Goal: Communication & Community: Answer question/provide support

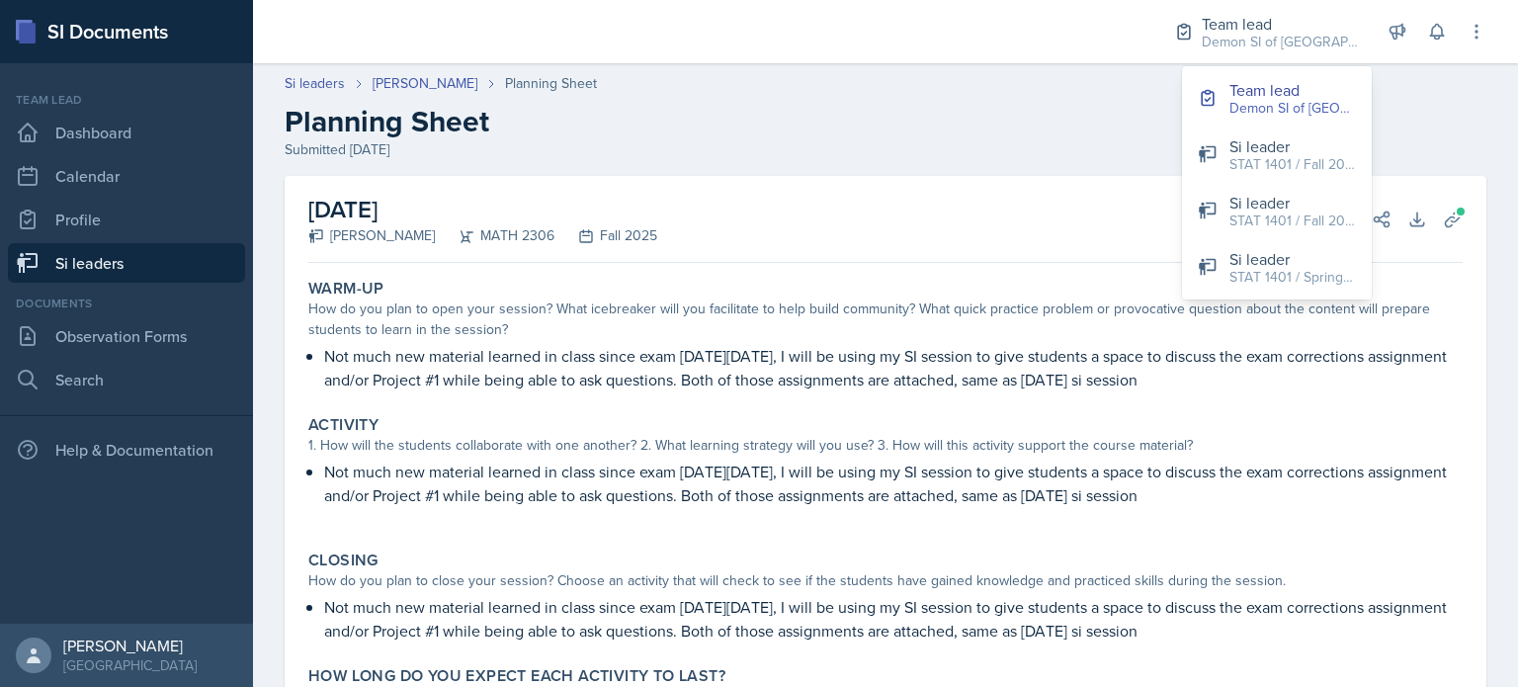
scroll to position [127, 0]
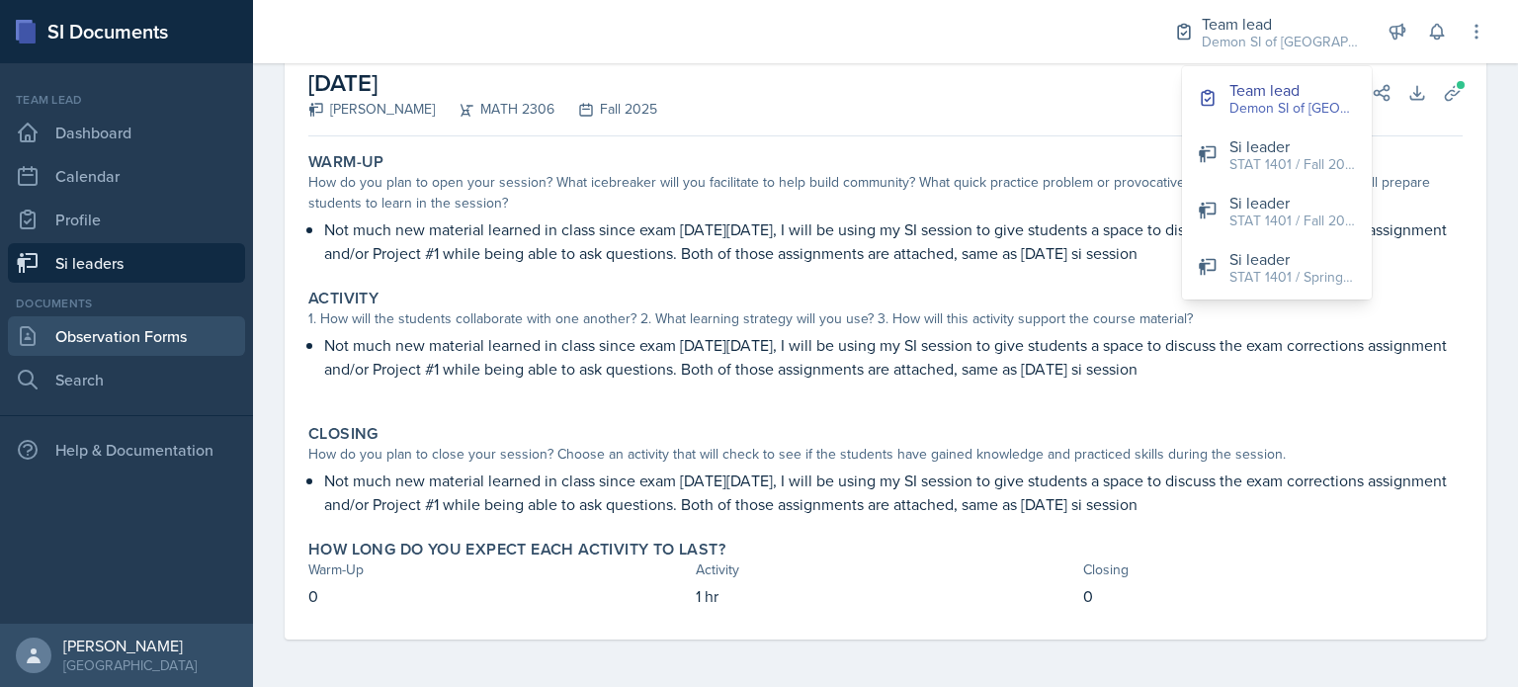
click at [110, 341] on link "Observation Forms" at bounding box center [126, 336] width 237 height 40
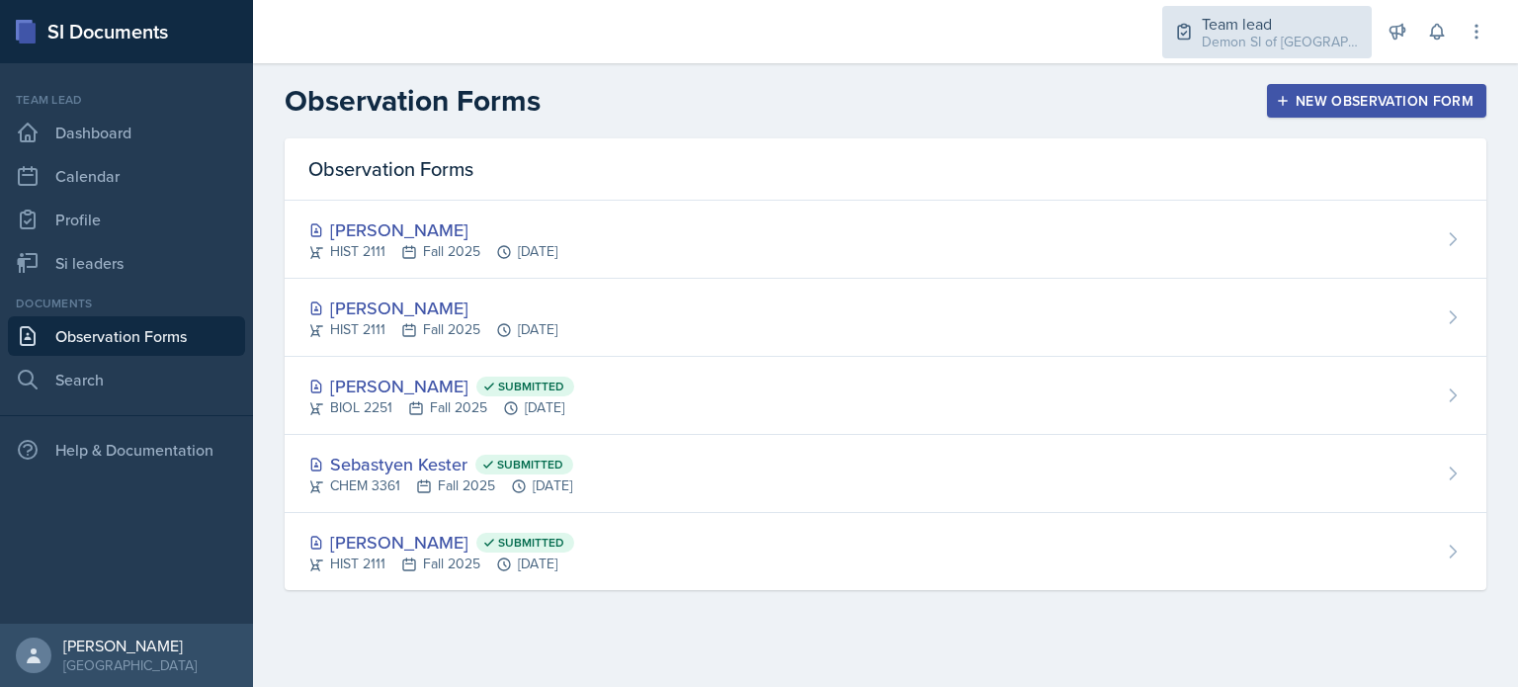
click at [1309, 24] on div "Team lead" at bounding box center [1281, 24] width 158 height 24
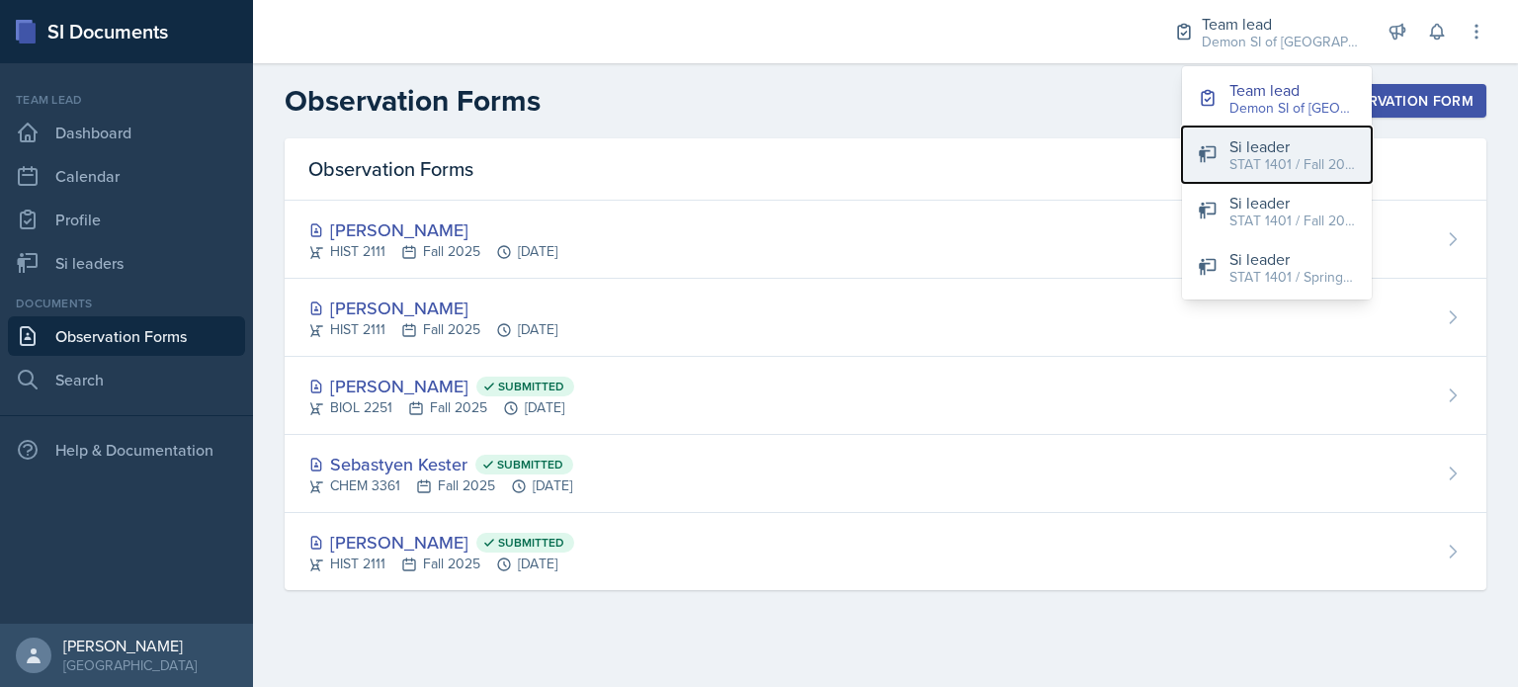
click at [1294, 155] on div "STAT 1401 / Fall 2025" at bounding box center [1293, 164] width 127 height 21
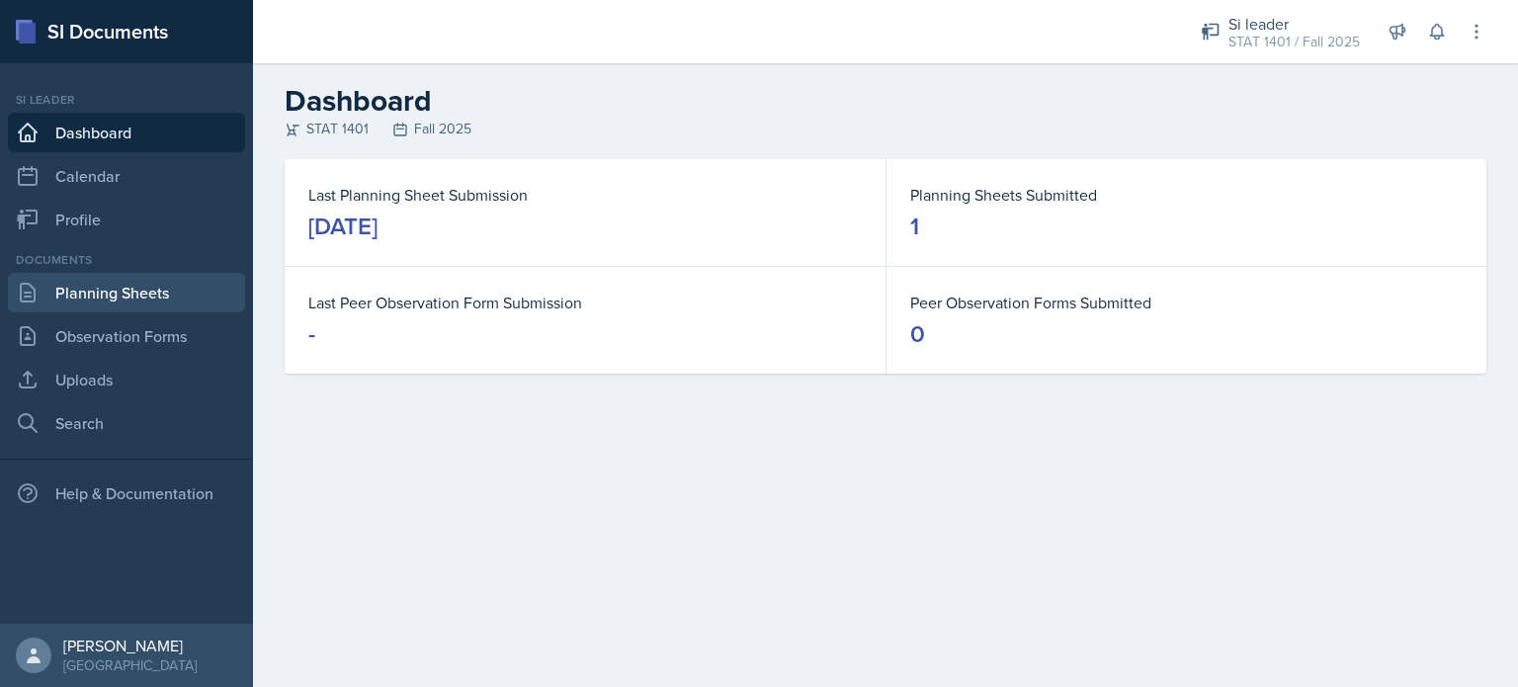
click at [146, 293] on link "Planning Sheets" at bounding box center [126, 293] width 237 height 40
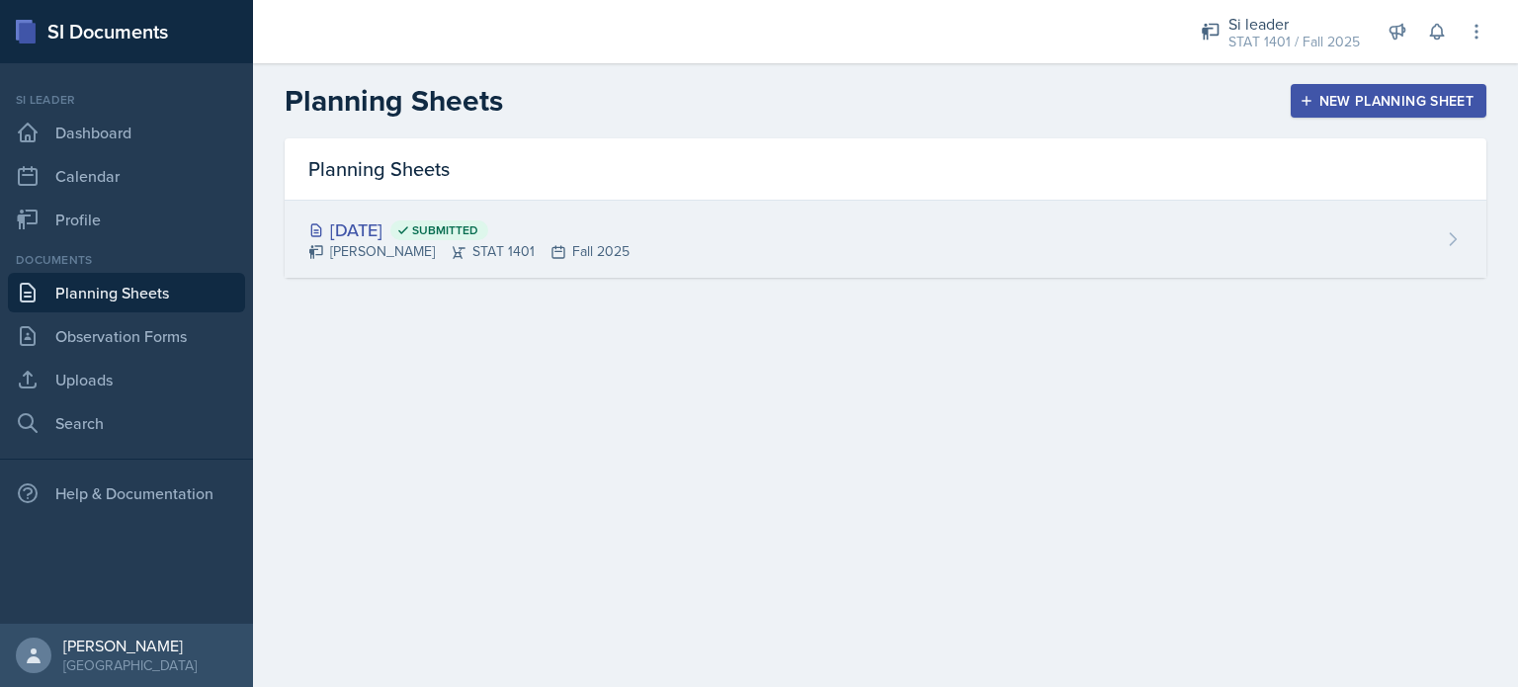
click at [324, 255] on div "[PERSON_NAME] STAT 1401 Fall 2025" at bounding box center [468, 251] width 321 height 21
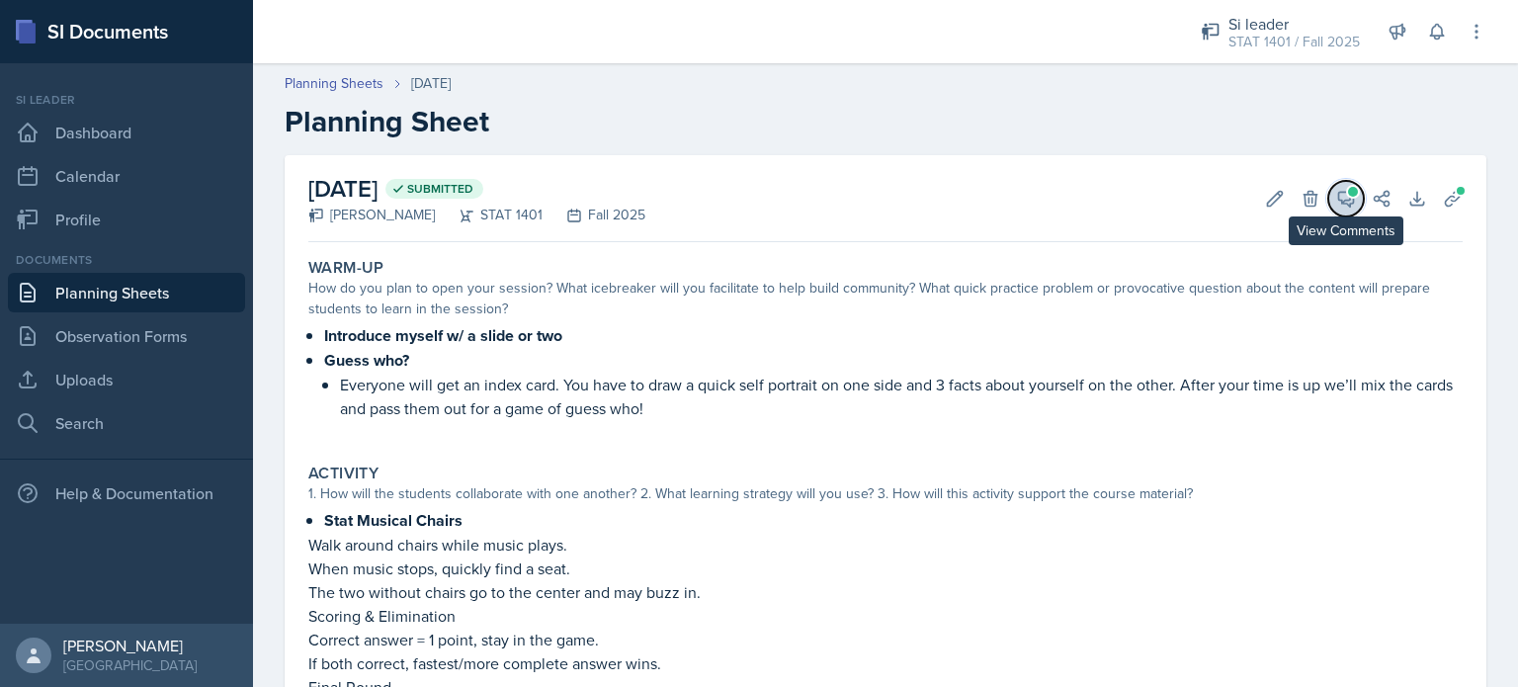
click at [1337, 197] on icon at bounding box center [1347, 199] width 20 height 20
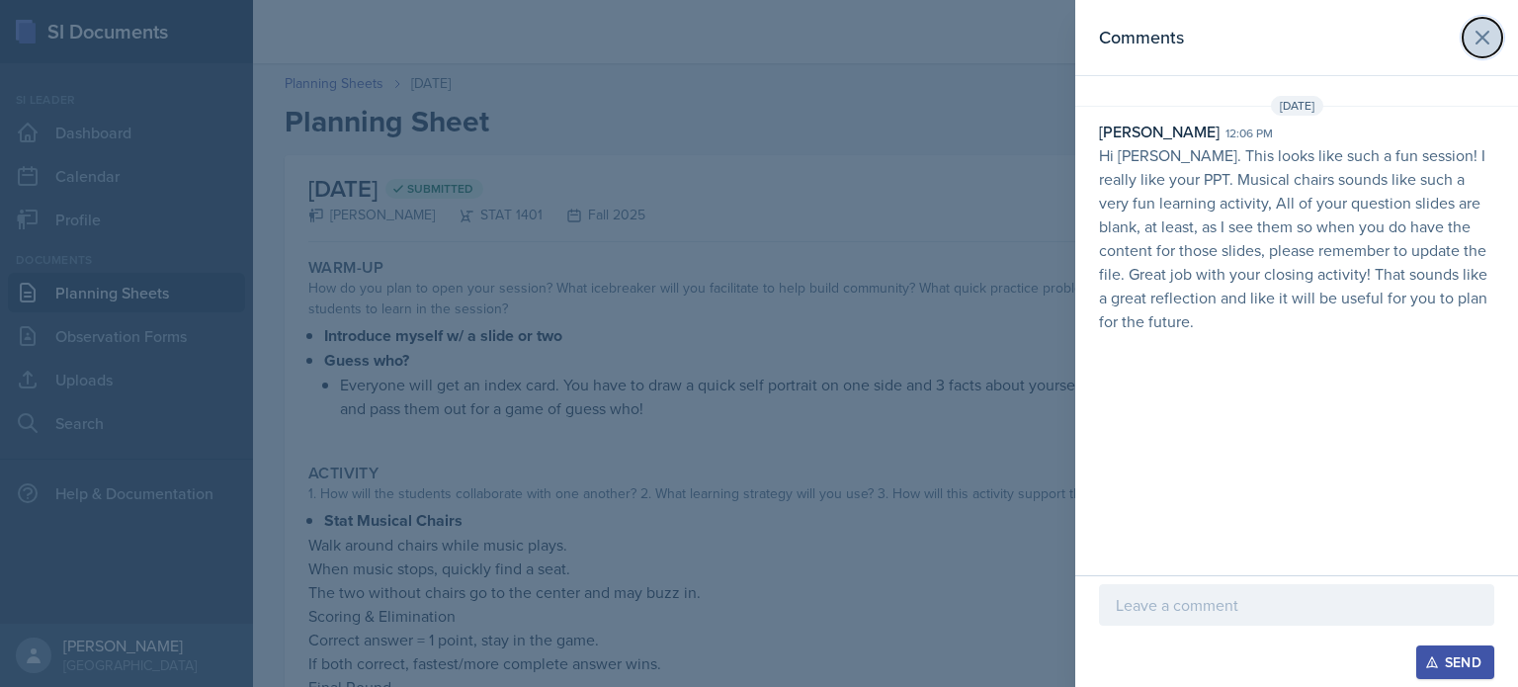
click at [1494, 43] on icon at bounding box center [1483, 38] width 24 height 24
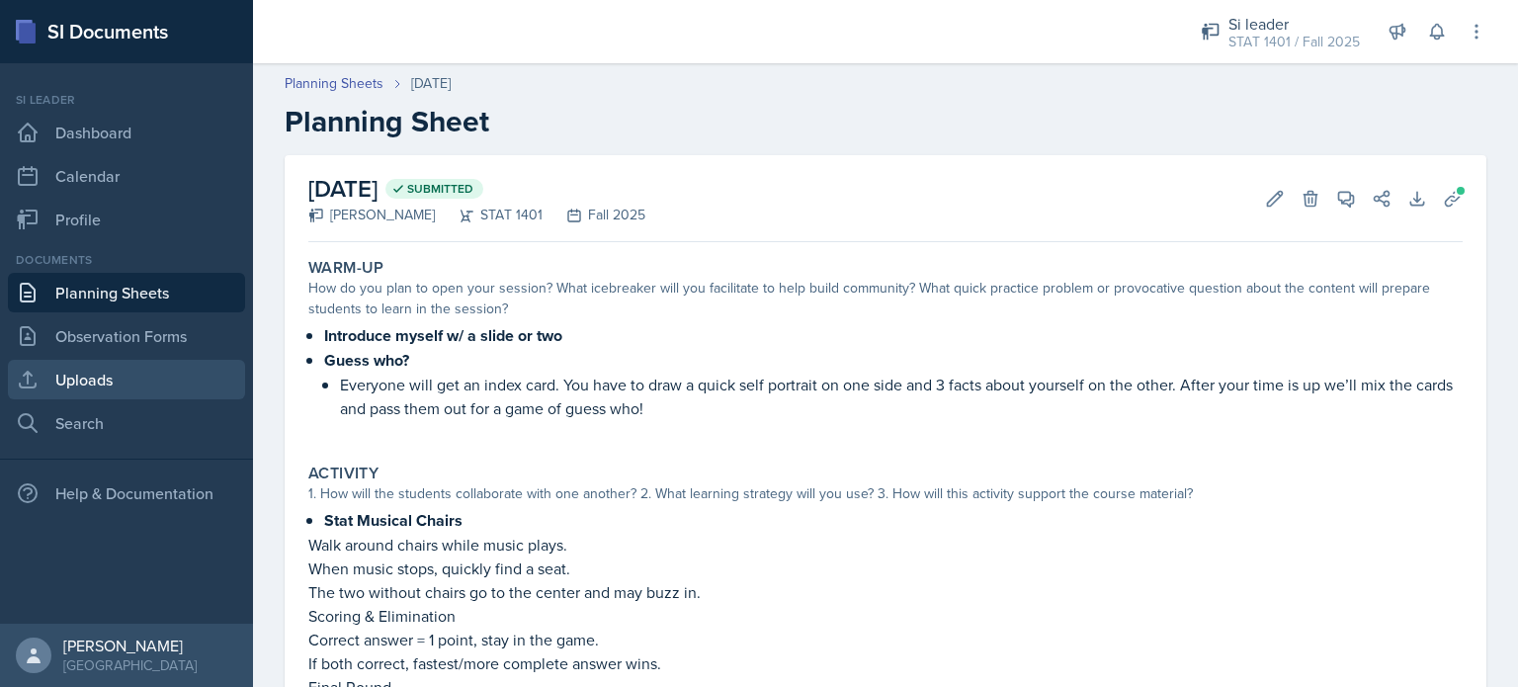
click at [186, 371] on link "Uploads" at bounding box center [126, 380] width 237 height 40
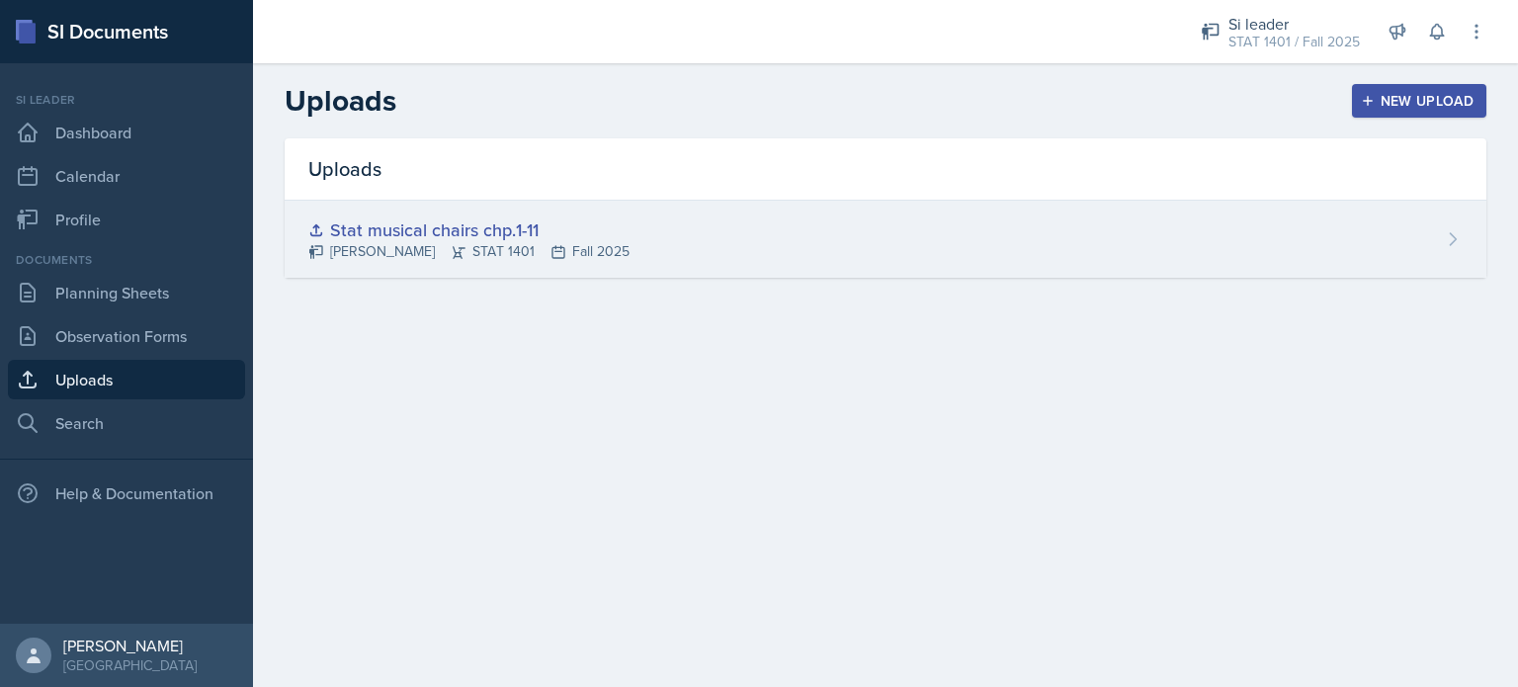
click at [755, 214] on div "Stat musical chairs chp.1-11 [PERSON_NAME] STAT 1401 Fall 2025" at bounding box center [886, 239] width 1202 height 77
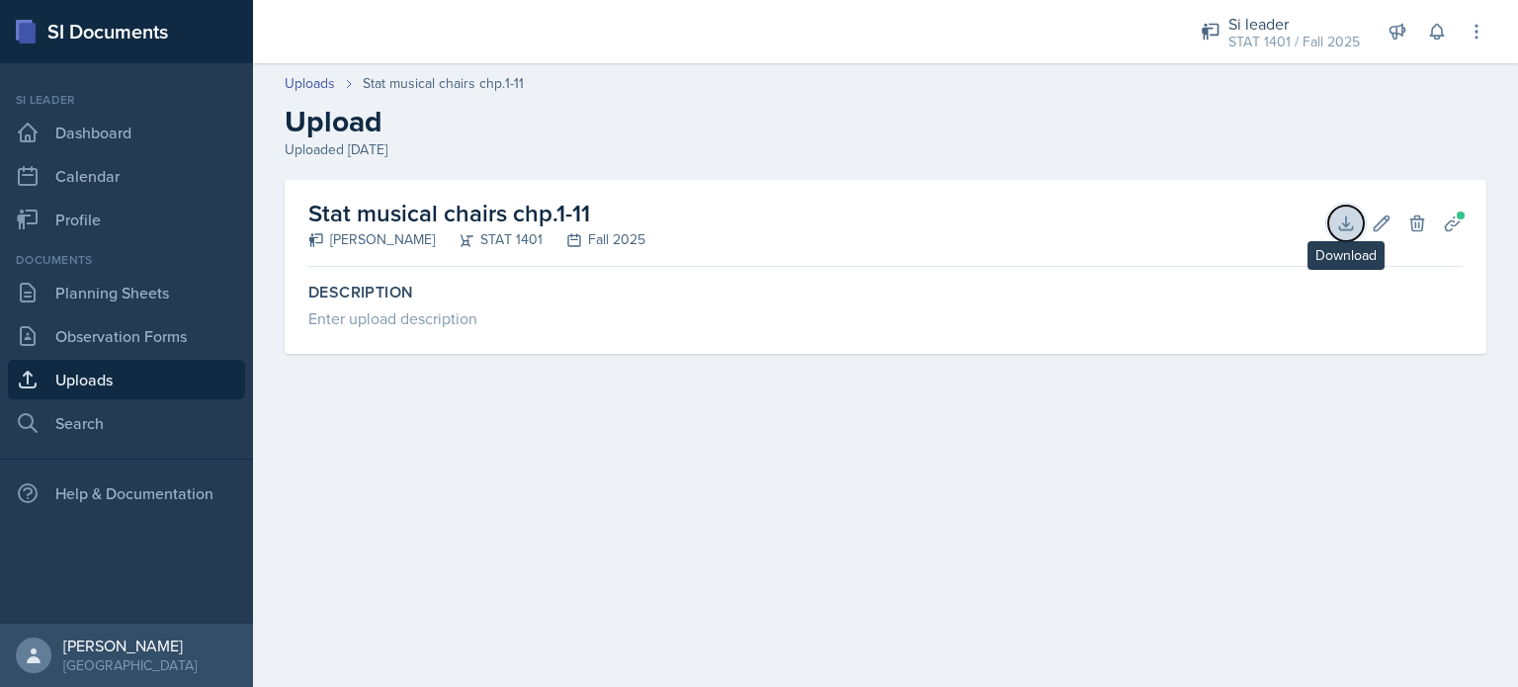
click at [1346, 228] on icon at bounding box center [1347, 224] width 20 height 20
click at [1396, 215] on button "Edit" at bounding box center [1382, 224] width 36 height 36
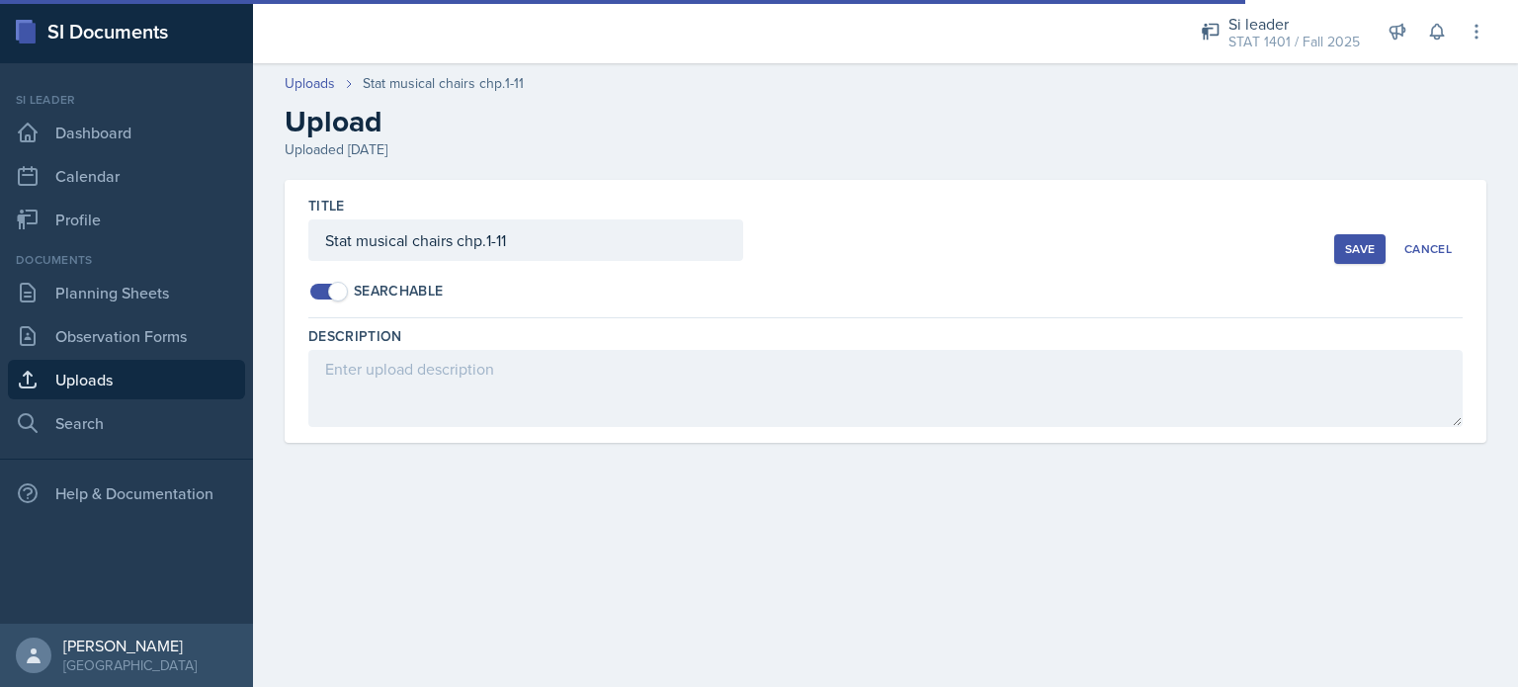
click at [1345, 247] on div "Save" at bounding box center [1360, 249] width 30 height 16
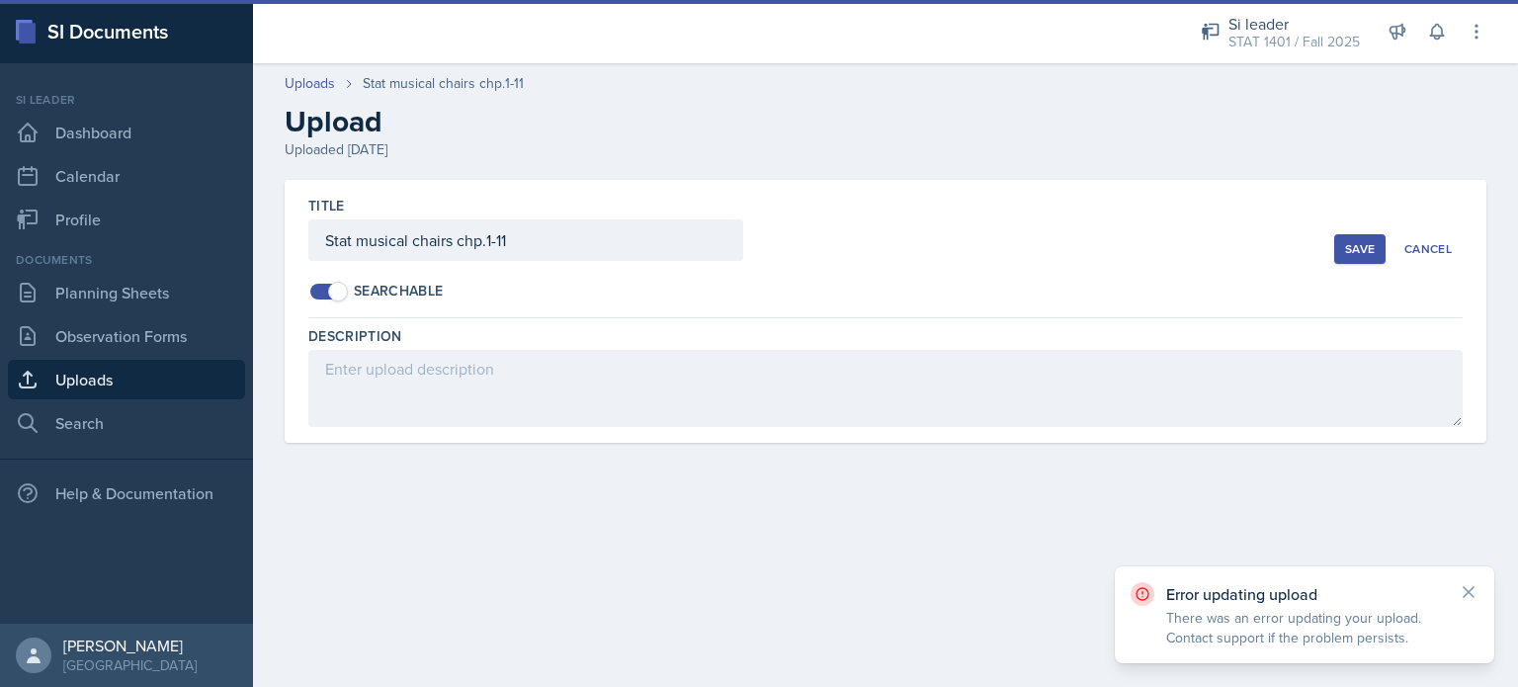
click at [1345, 247] on div "Save" at bounding box center [1360, 249] width 30 height 16
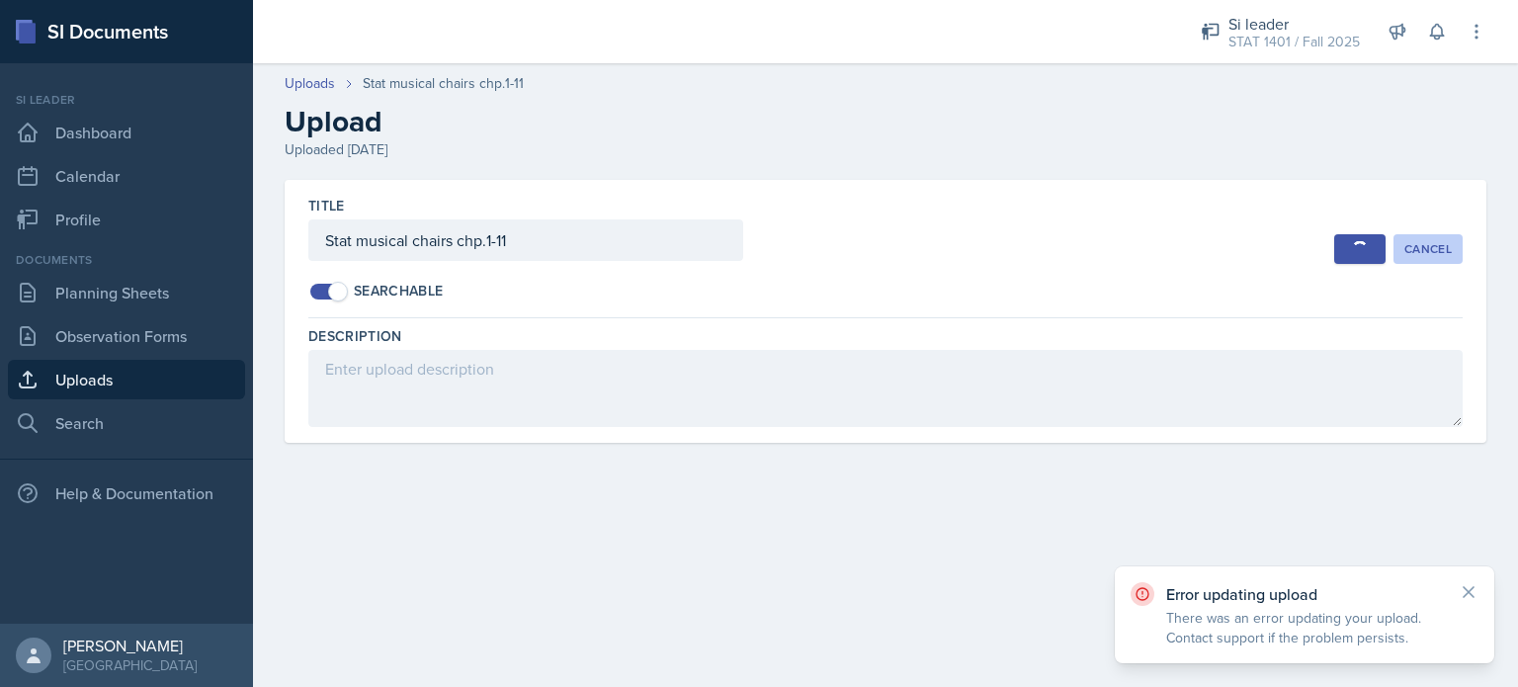
click at [1427, 241] on div "Cancel" at bounding box center [1428, 249] width 47 height 16
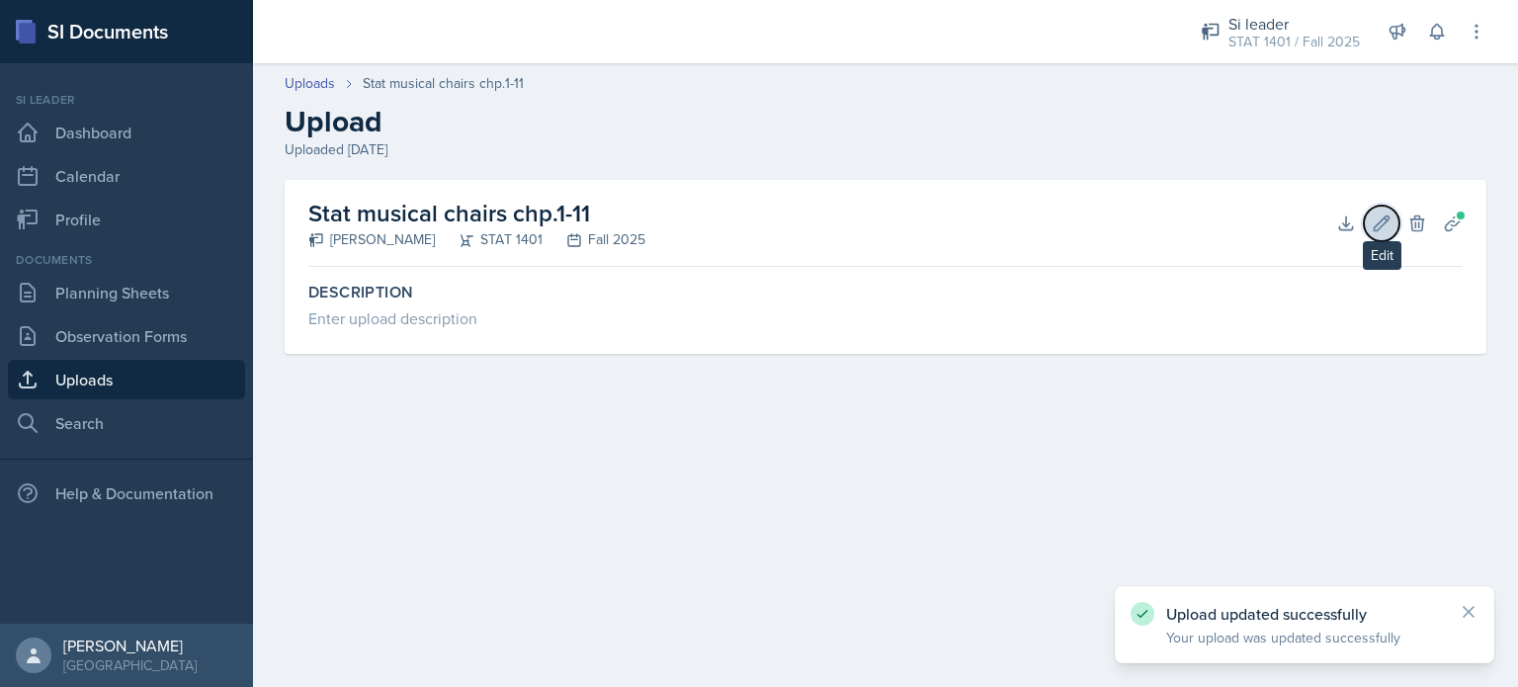
click at [1392, 225] on button "Edit" at bounding box center [1382, 224] width 36 height 36
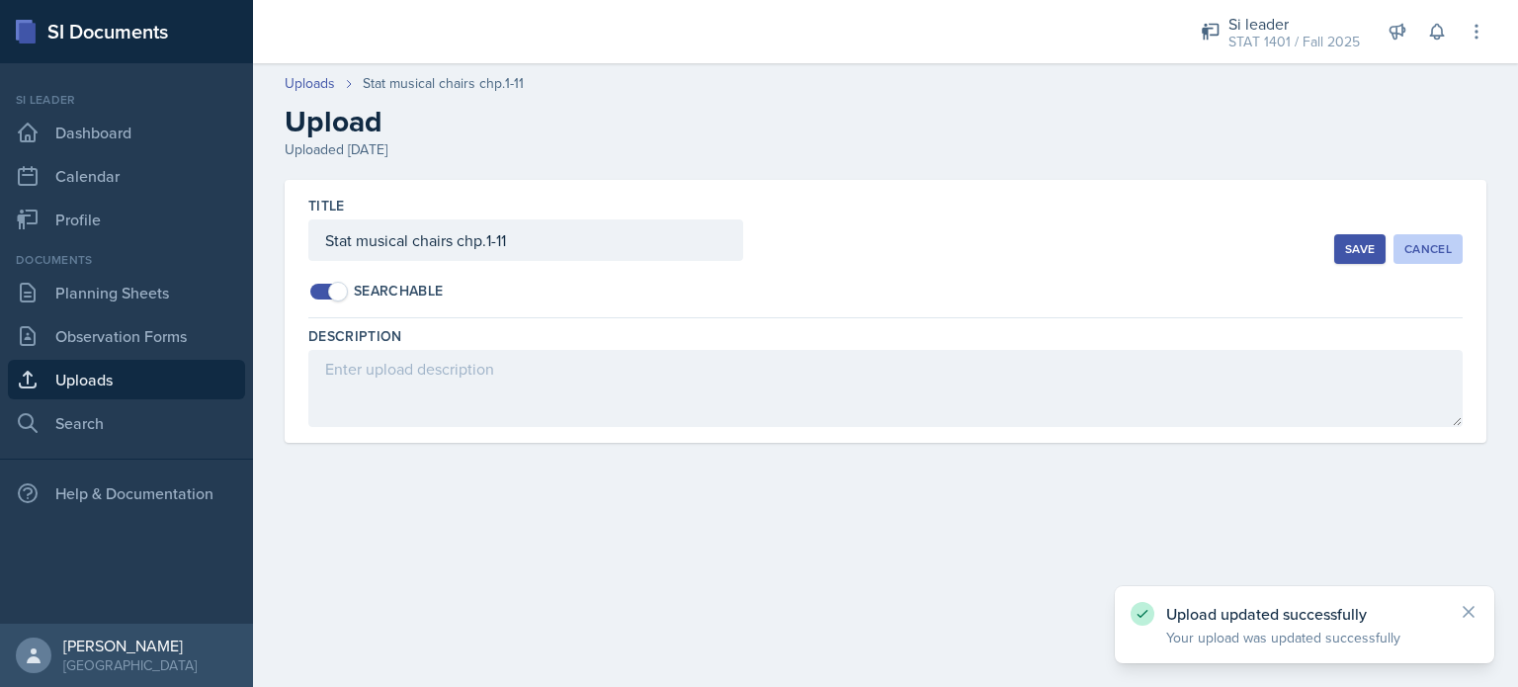
click at [1420, 252] on div "Cancel" at bounding box center [1428, 249] width 47 height 16
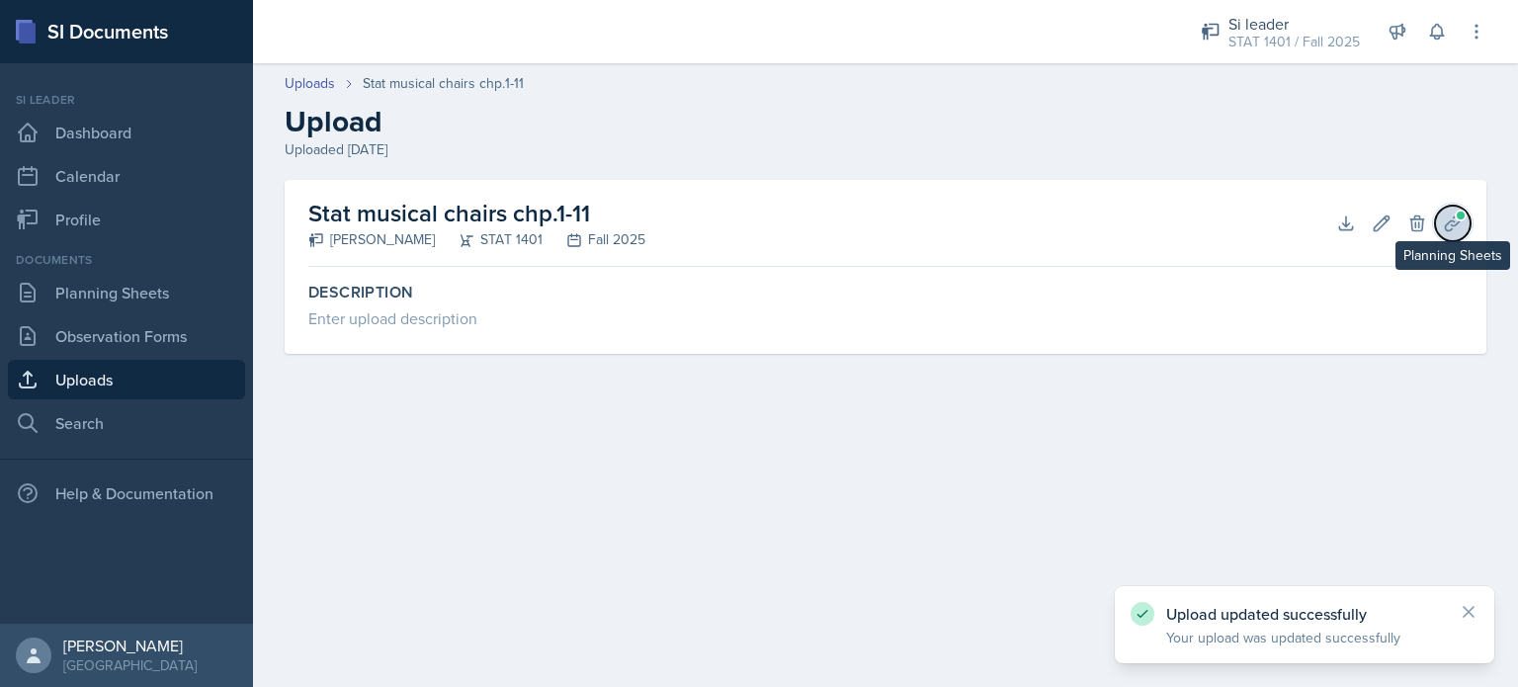
click at [1460, 210] on span at bounding box center [1461, 216] width 12 height 12
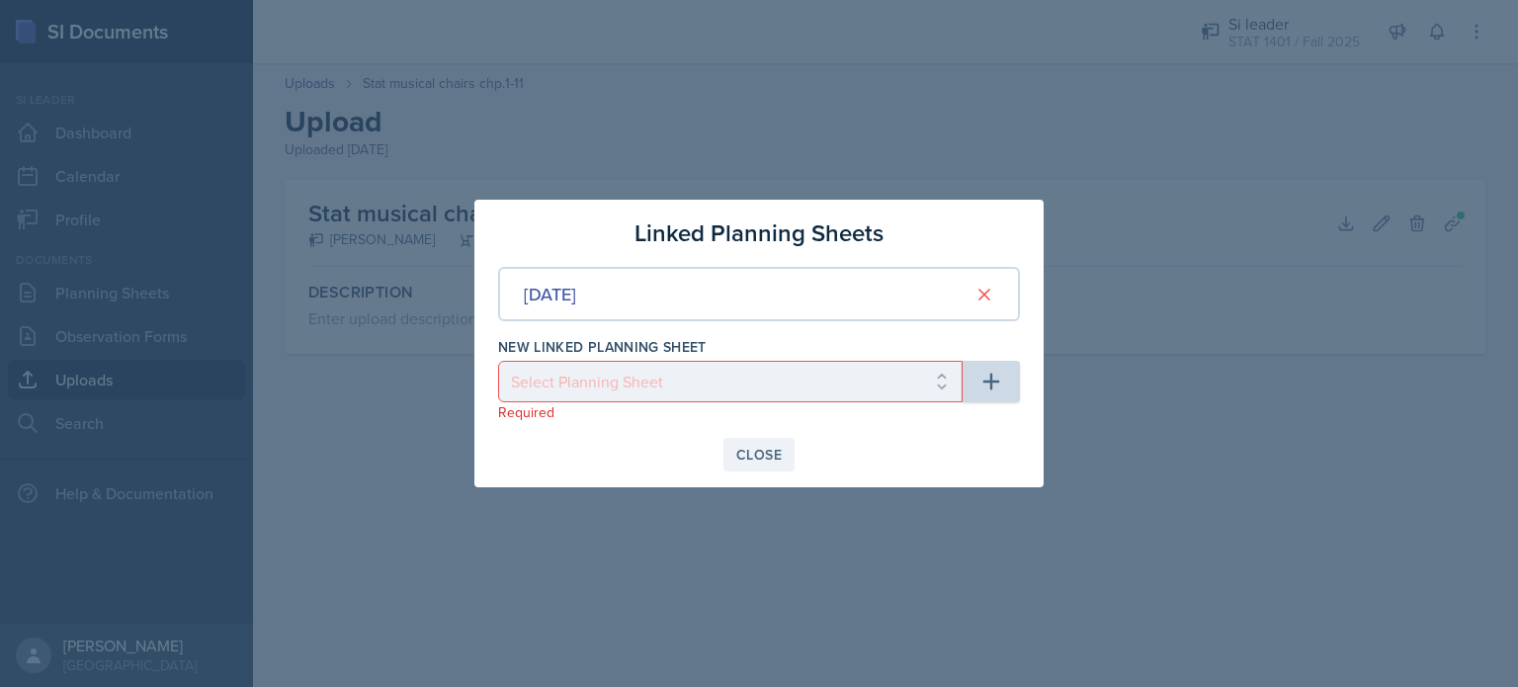
click at [773, 453] on div "Close" at bounding box center [758, 455] width 45 height 16
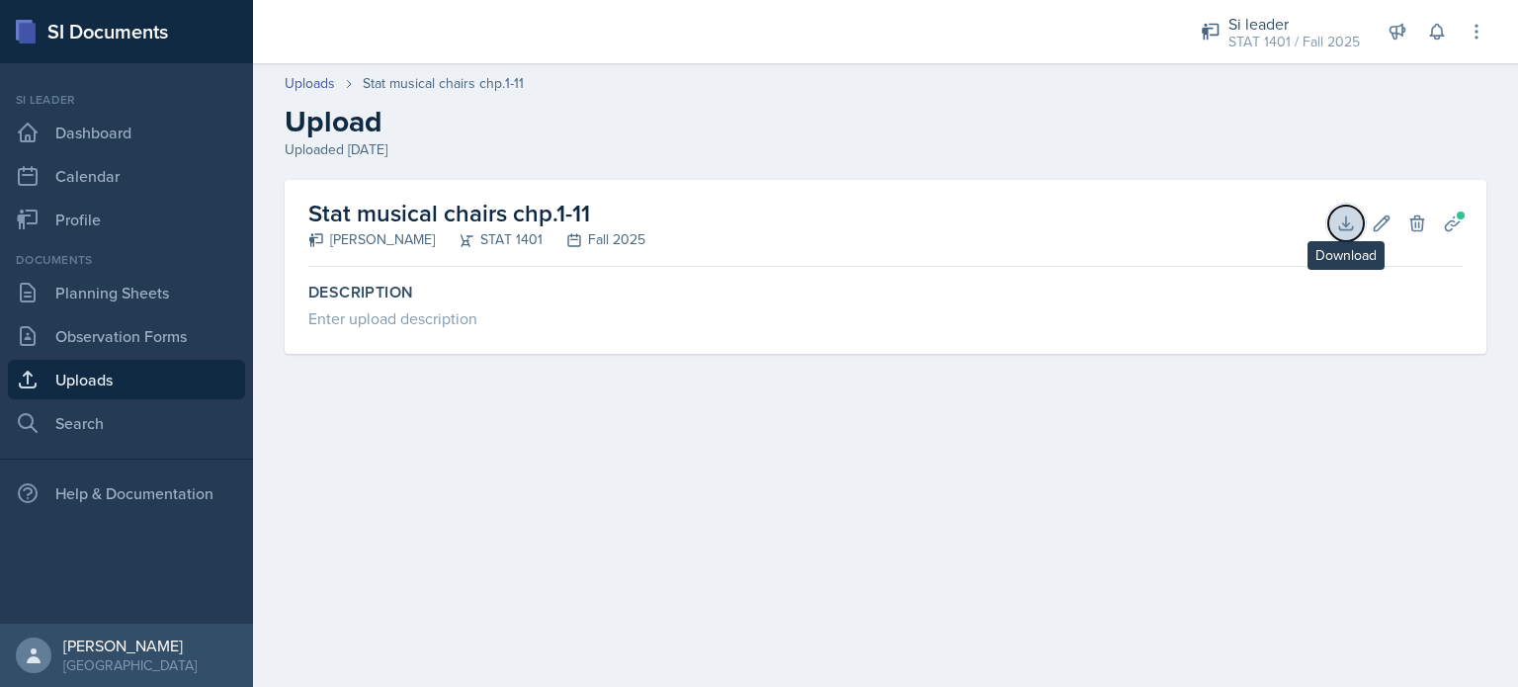
click at [1337, 223] on icon at bounding box center [1347, 224] width 20 height 20
click at [1374, 224] on icon at bounding box center [1382, 224] width 20 height 20
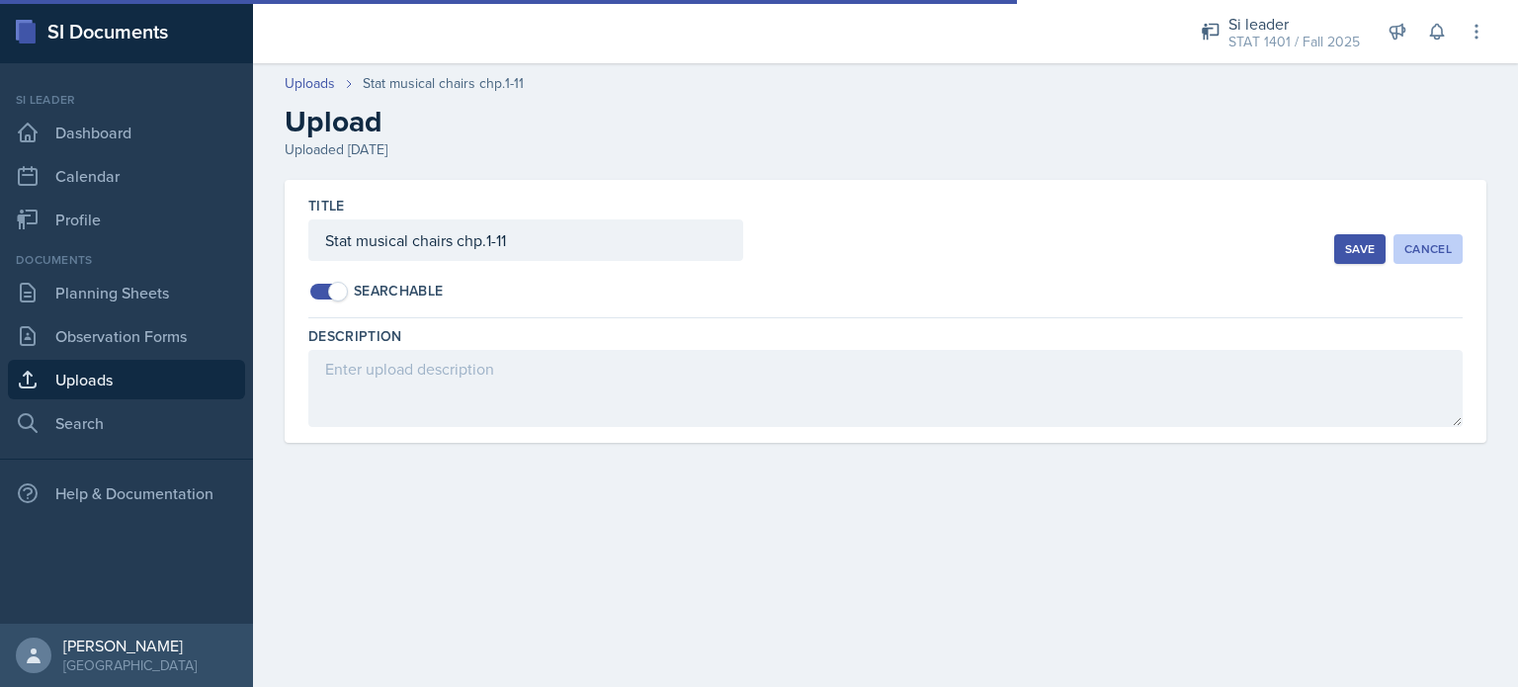
click at [1411, 253] on div "Cancel" at bounding box center [1428, 249] width 47 height 16
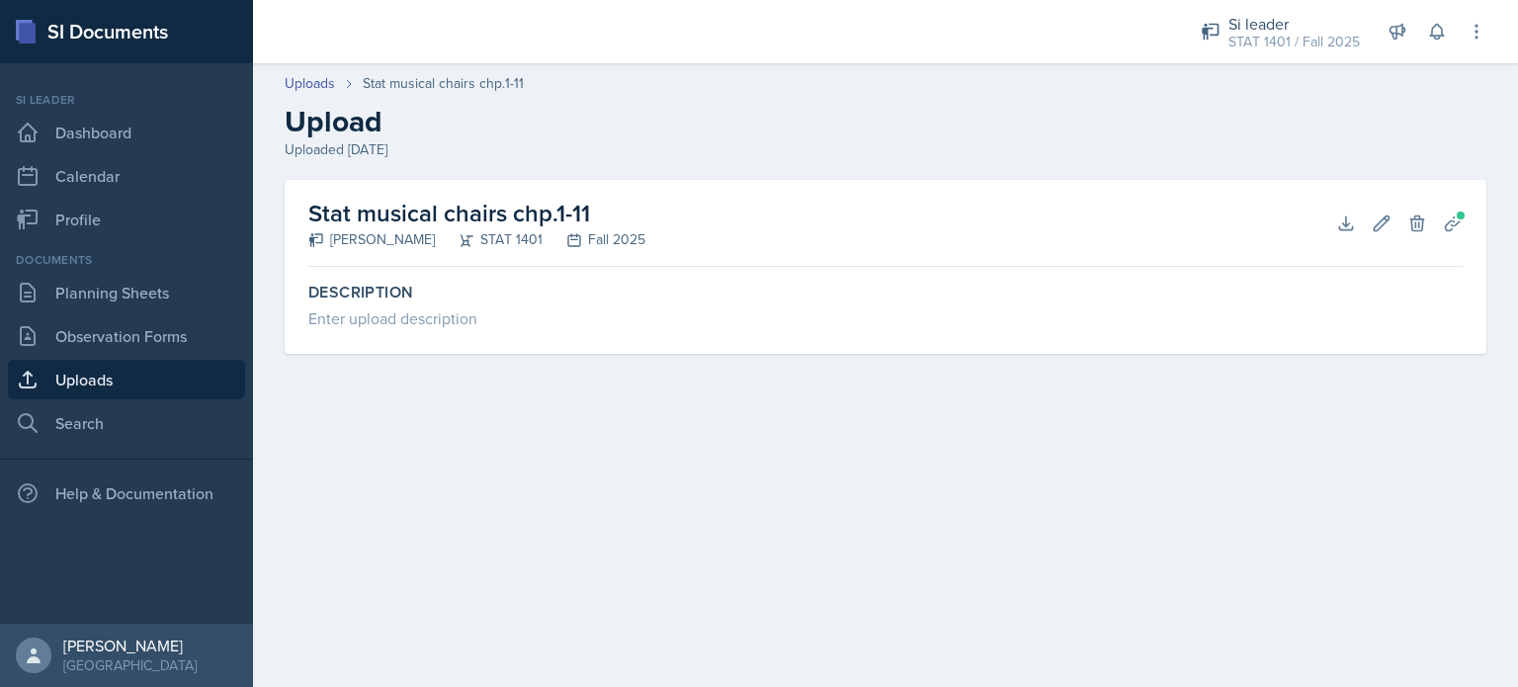
click at [1285, 244] on div "Stat musical chairs chp.1-11 [PERSON_NAME] STAT 1401 Fall 2025 Download Edit De…" at bounding box center [885, 223] width 1155 height 87
click at [214, 376] on link "Uploads" at bounding box center [126, 380] width 237 height 40
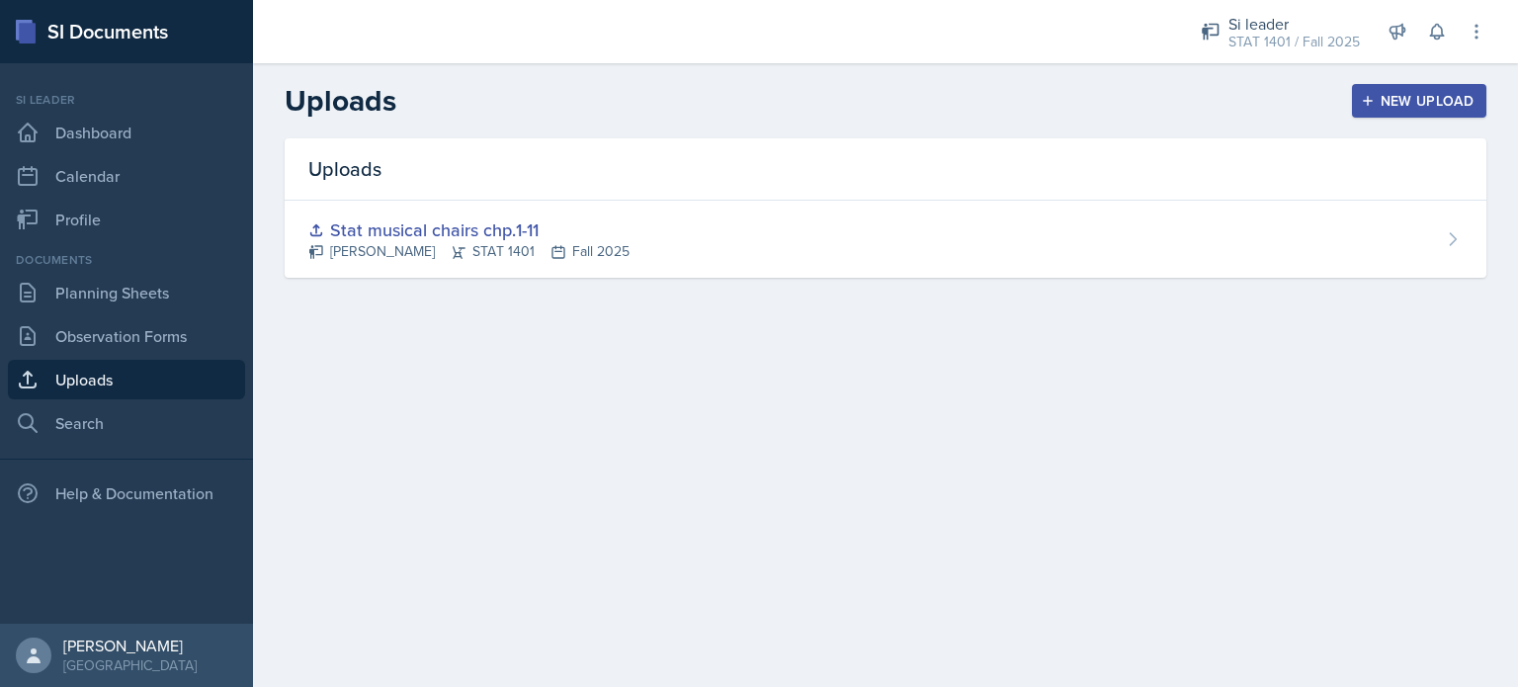
click at [1379, 105] on div "New Upload" at bounding box center [1420, 101] width 110 height 16
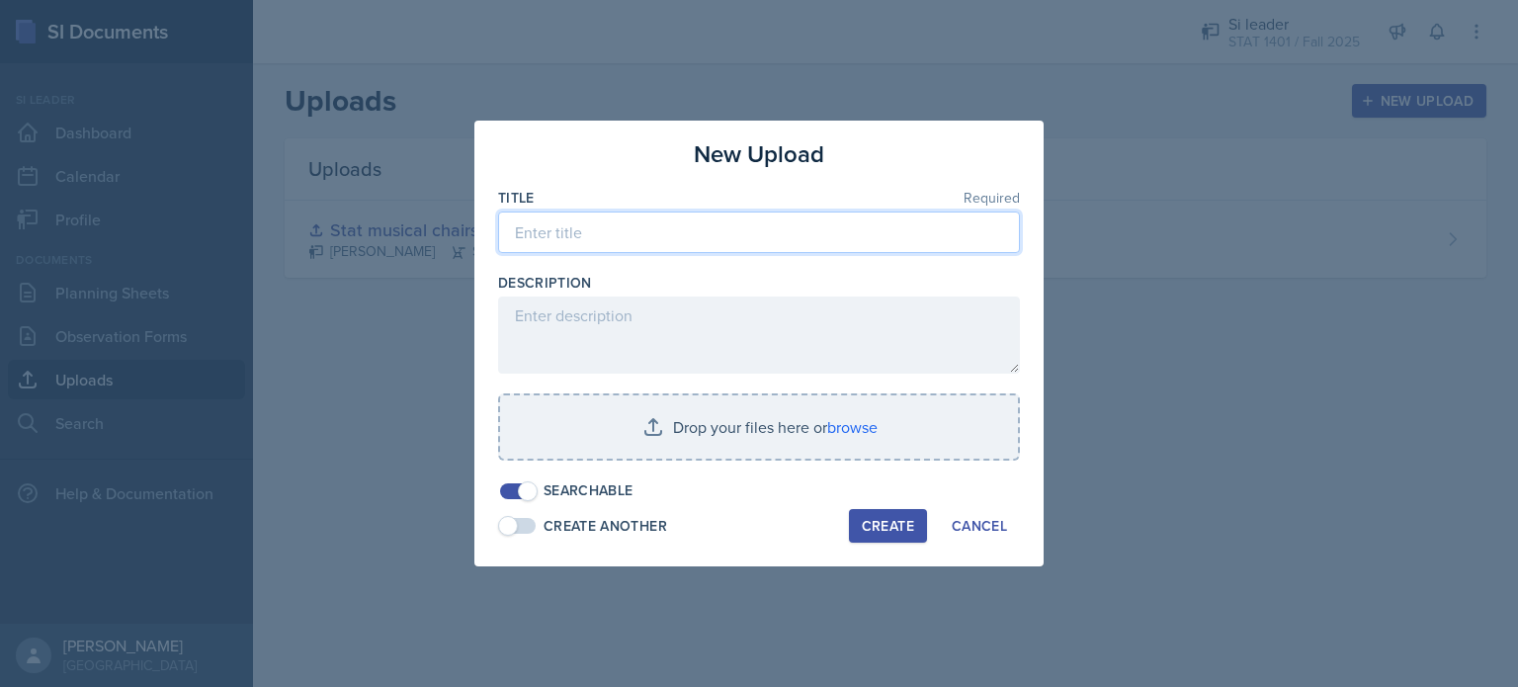
click at [829, 236] on input at bounding box center [759, 233] width 522 height 42
click at [885, 518] on div "Create" at bounding box center [888, 526] width 52 height 16
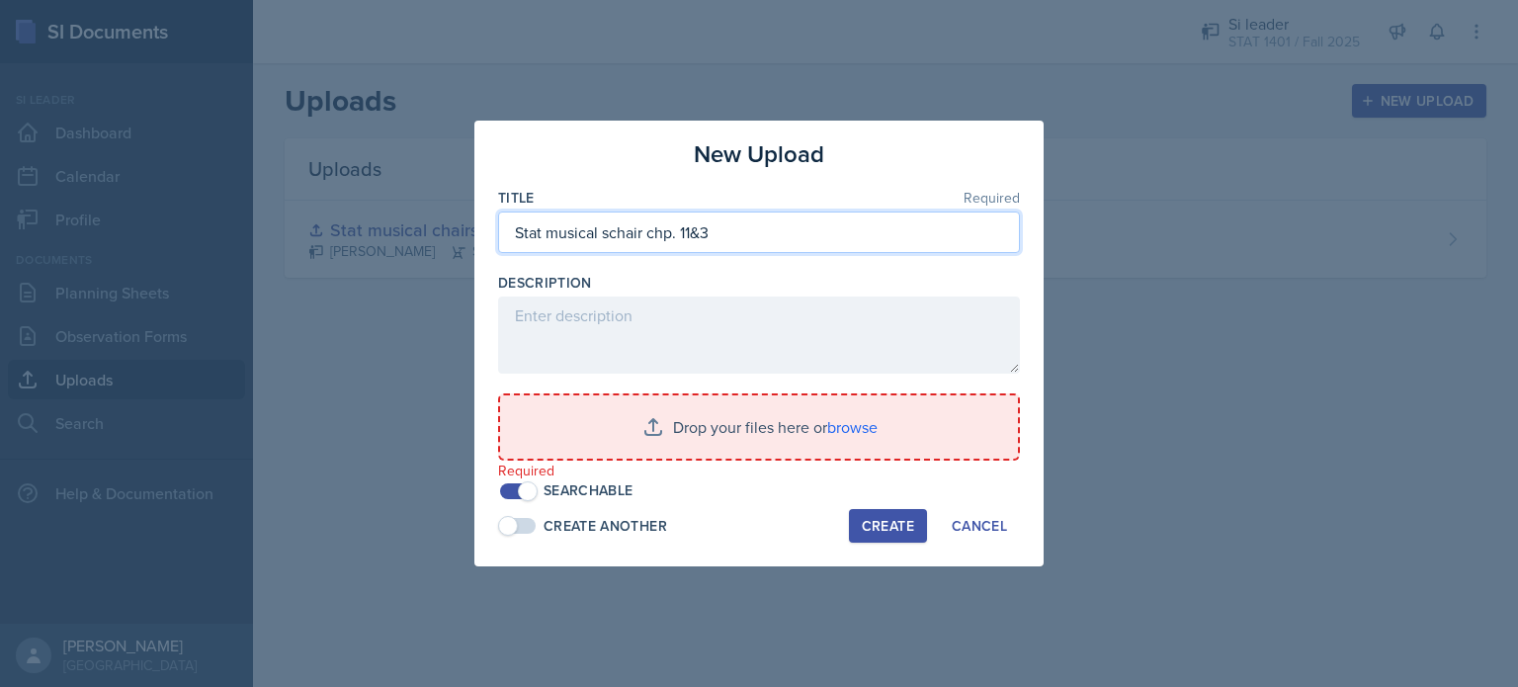
click at [604, 232] on input "Stat musical schair chp. 11&3" at bounding box center [759, 233] width 522 height 42
click at [609, 228] on input "Stat musical schair chp. 11&3" at bounding box center [759, 233] width 522 height 42
click at [633, 234] on input "Stat musical chair chp. 11&3" at bounding box center [759, 233] width 522 height 42
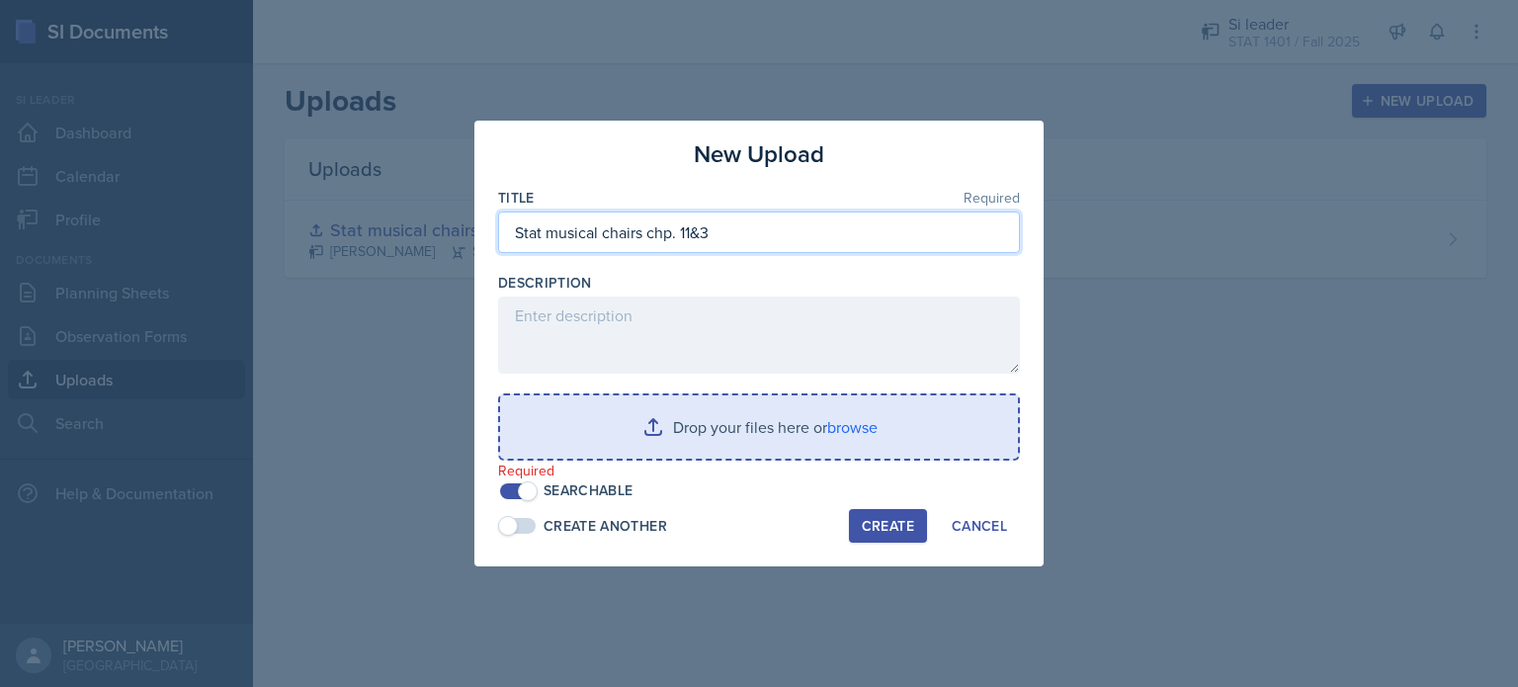
type input "Stat musical chairs chp. 11&3"
click at [625, 420] on input "file" at bounding box center [759, 426] width 518 height 63
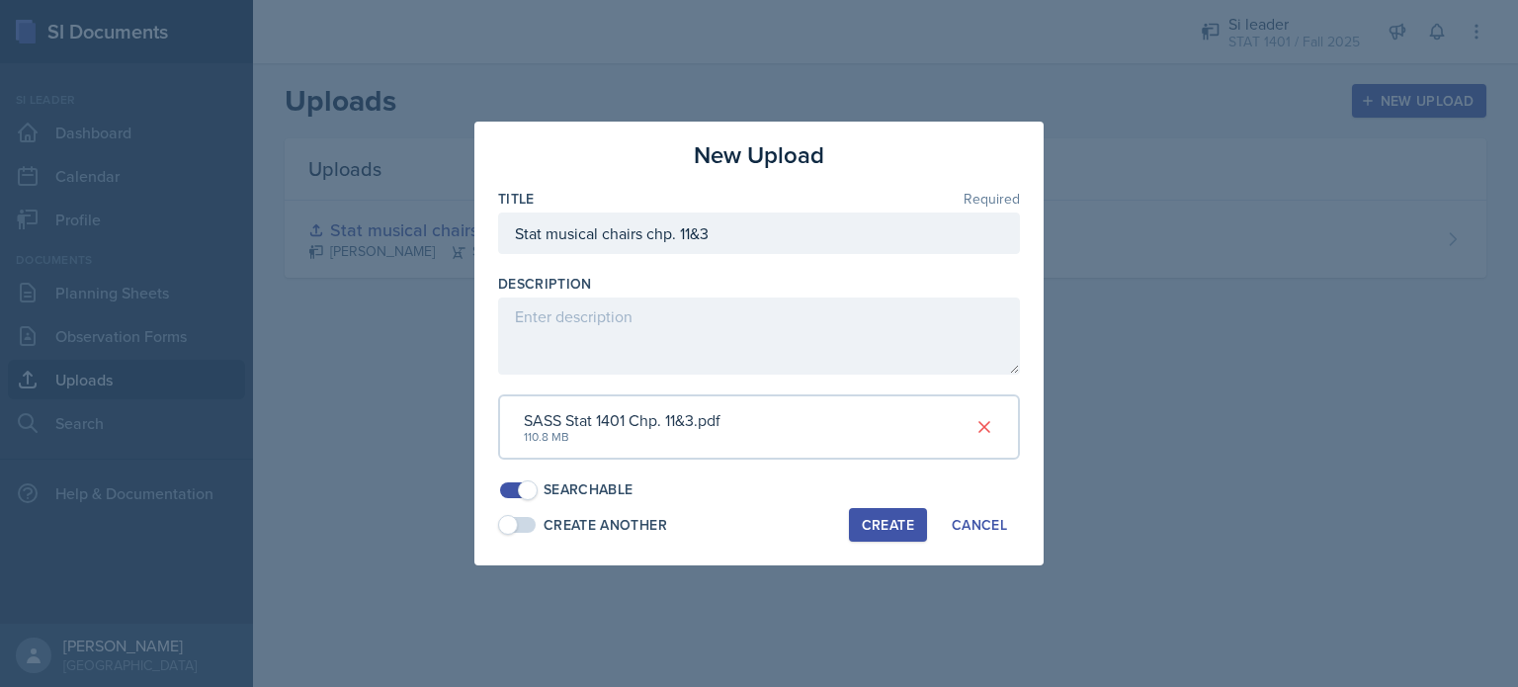
click at [867, 511] on button "Create" at bounding box center [888, 525] width 78 height 34
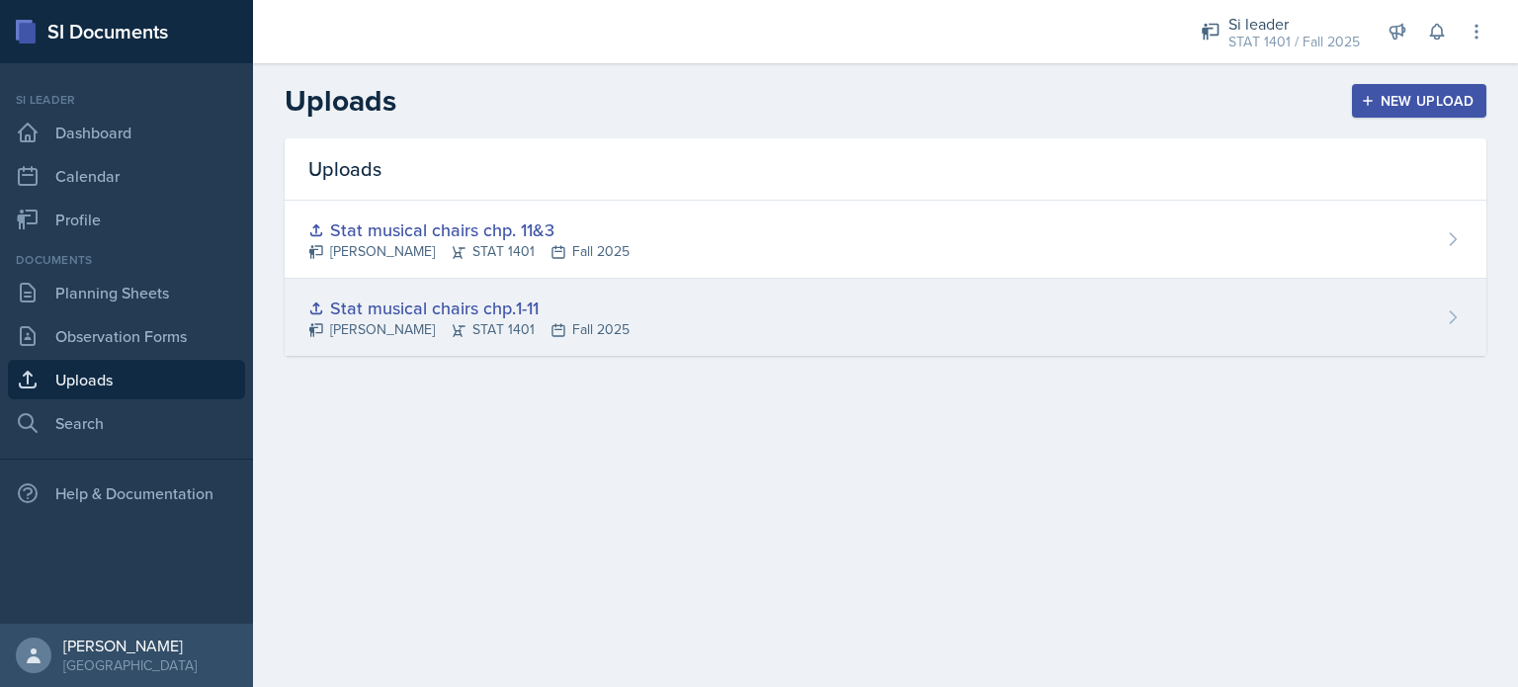
click at [721, 296] on div "Stat musical chairs chp.1-11 [PERSON_NAME] STAT 1401 Fall 2025" at bounding box center [886, 317] width 1202 height 77
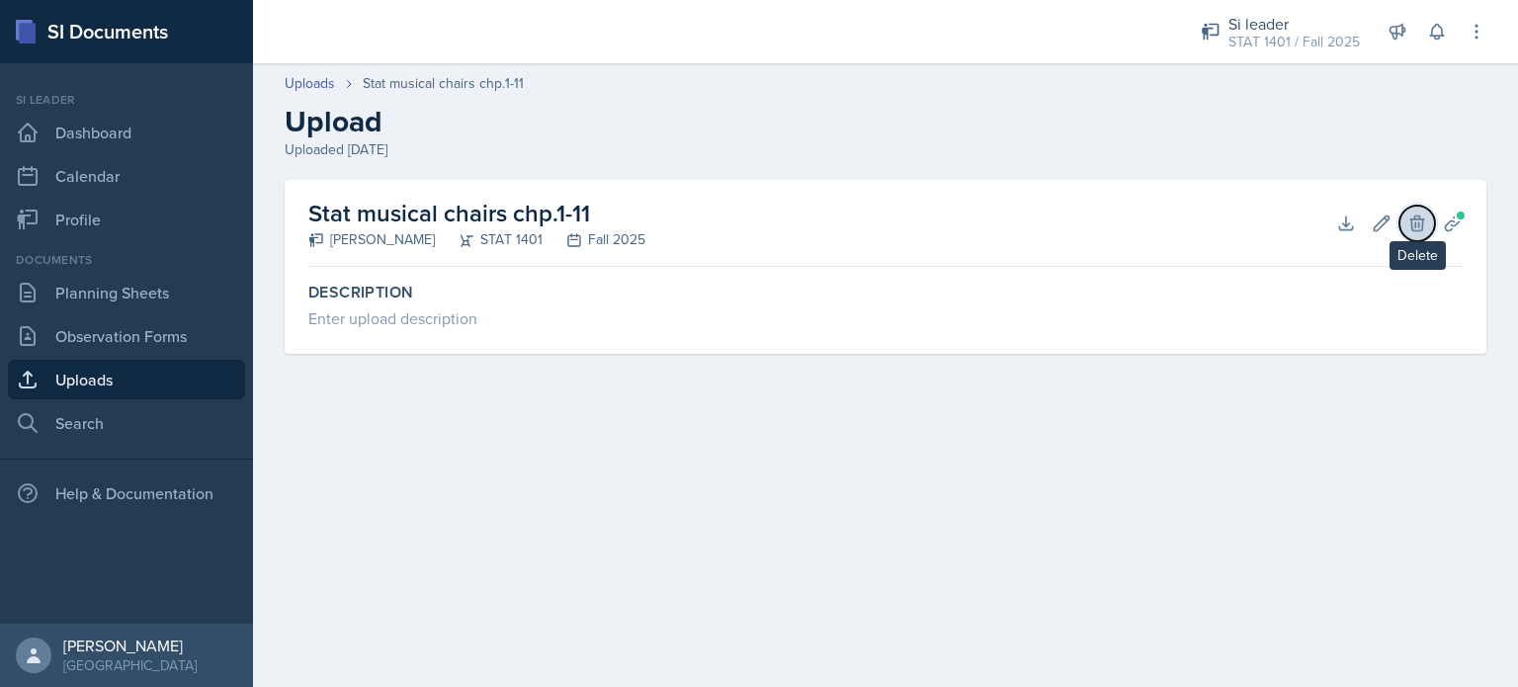
click at [1407, 219] on button "Delete" at bounding box center [1418, 224] width 36 height 36
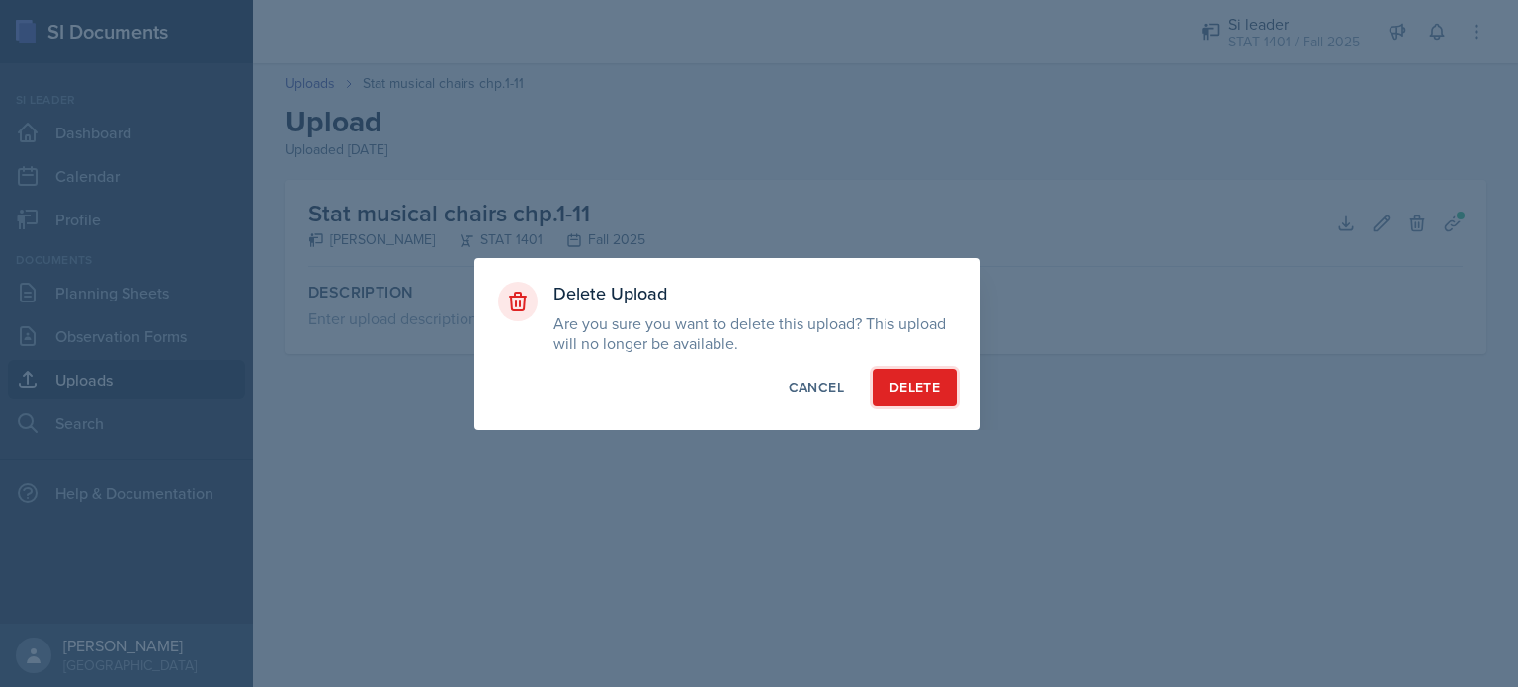
click at [945, 390] on button "Delete" at bounding box center [915, 388] width 84 height 38
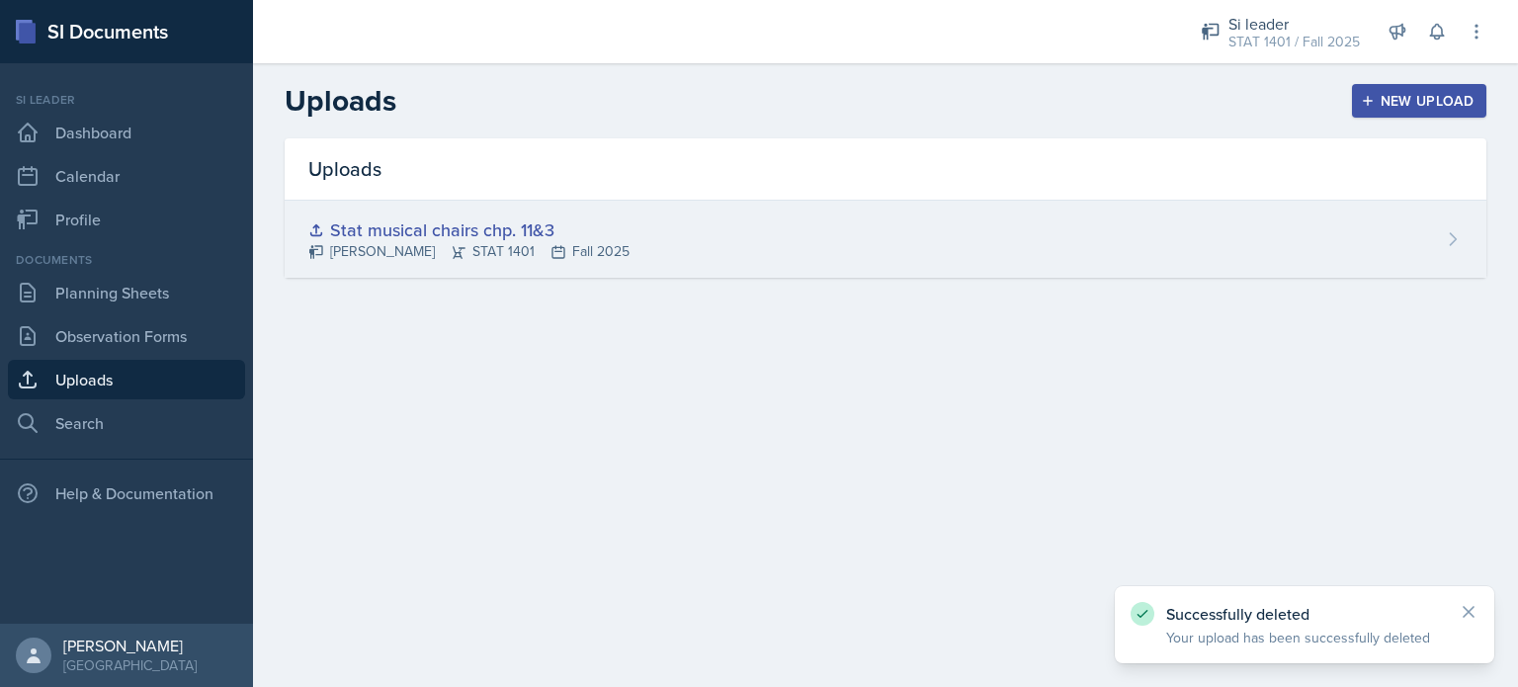
click at [818, 251] on div "Stat musical chairs chp. 11&3 [PERSON_NAME] STAT 1401 Fall 2025" at bounding box center [886, 239] width 1202 height 77
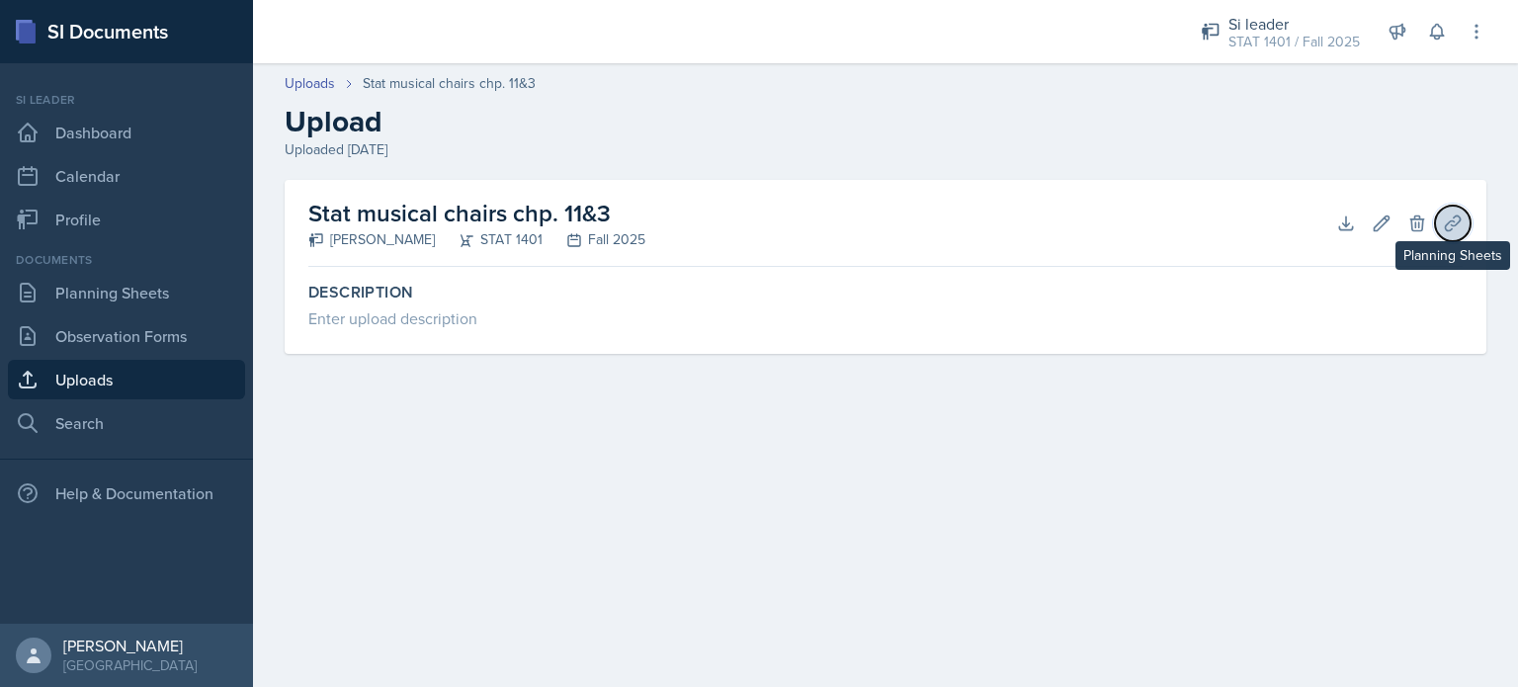
click at [1437, 225] on button "Planning Sheets" at bounding box center [1453, 224] width 36 height 36
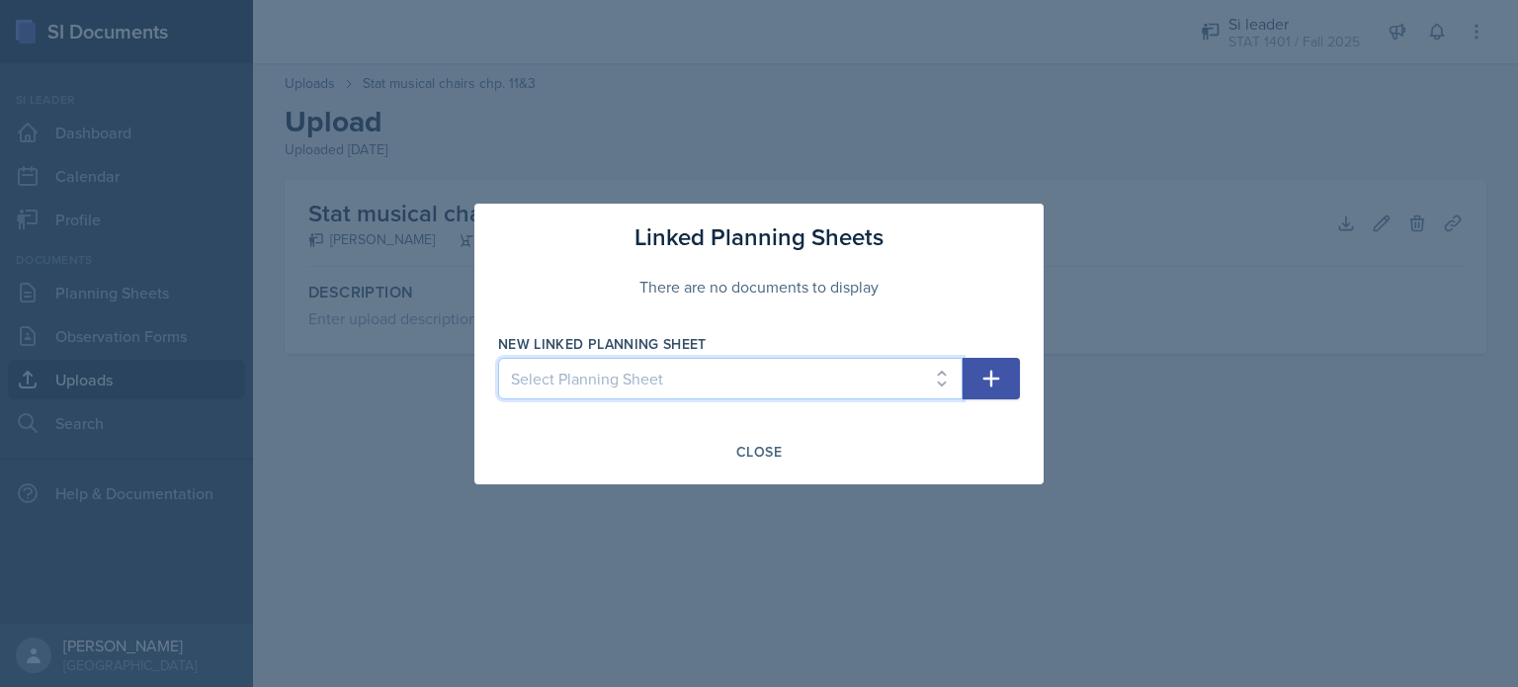
click at [868, 389] on select "Select Planning Sheet [DATE]" at bounding box center [730, 379] width 465 height 42
select select "10819c1e-54fb-4cdb-a723-9795cf9c7617"
click at [498, 358] on select "Select Planning Sheet [DATE]" at bounding box center [730, 379] width 465 height 42
click at [1001, 371] on icon "button" at bounding box center [992, 379] width 24 height 24
select select
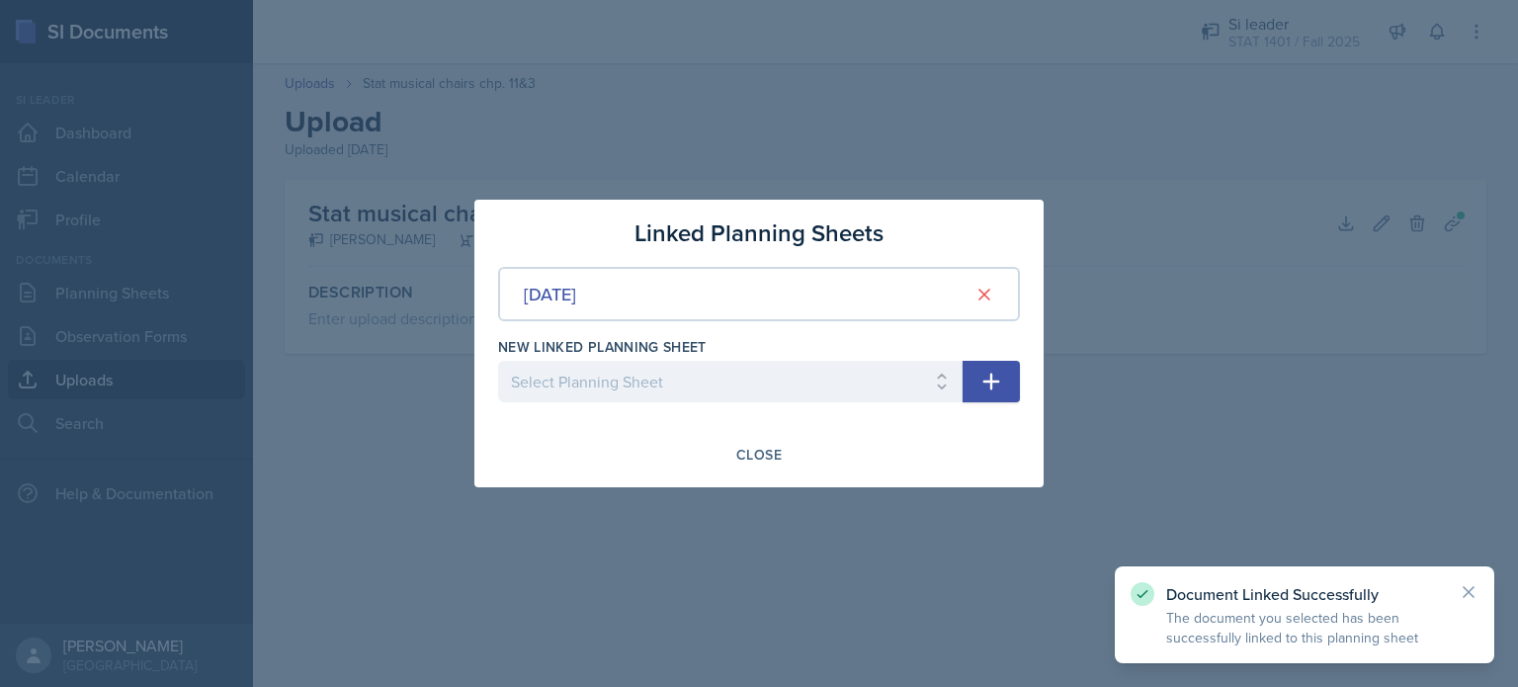
click at [742, 429] on div "Linked Planning Sheets [DATE] New Linked Planning Sheet Select Planning Sheet C…" at bounding box center [759, 344] width 569 height 288
click at [742, 435] on div "Linked Planning Sheets [DATE] New Linked Planning Sheet Select Planning Sheet C…" at bounding box center [759, 344] width 569 height 288
click at [740, 454] on div "Close" at bounding box center [758, 455] width 45 height 16
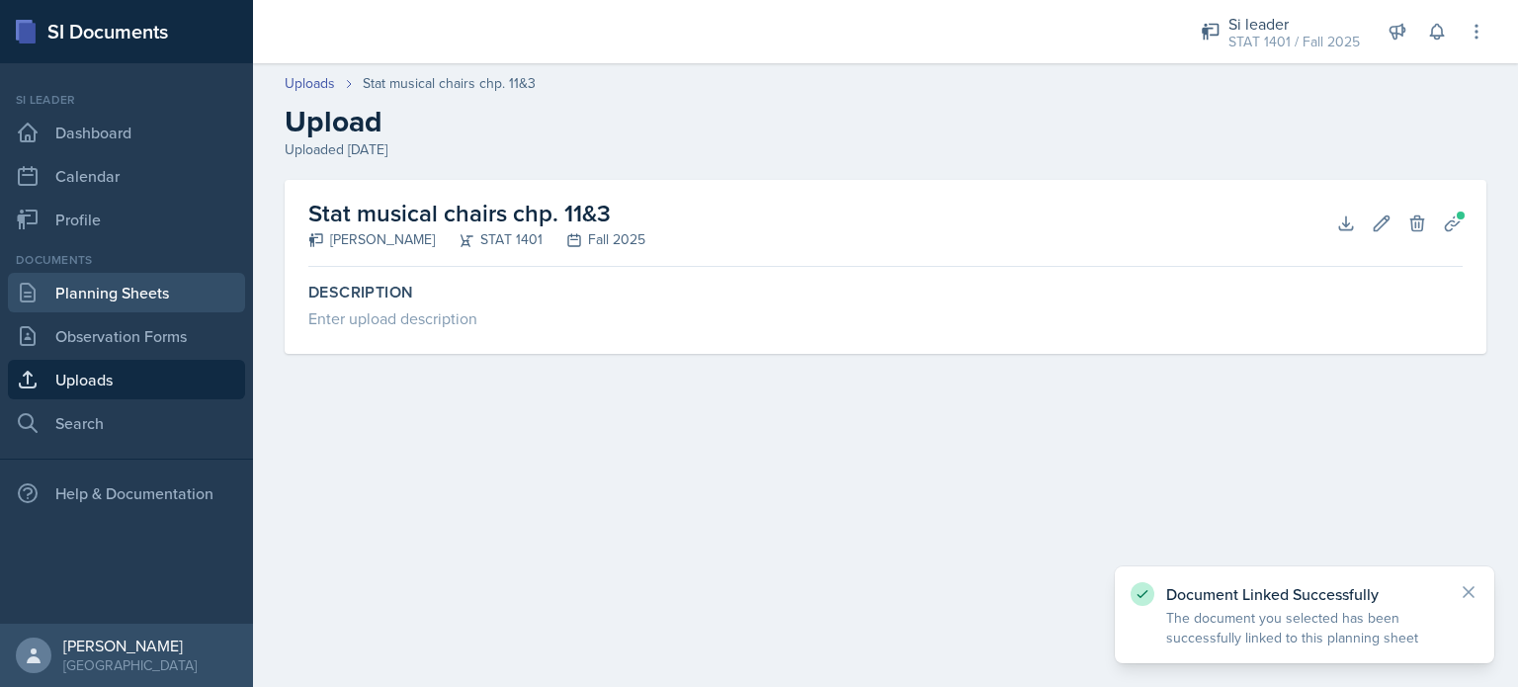
click at [84, 300] on link "Planning Sheets" at bounding box center [126, 293] width 237 height 40
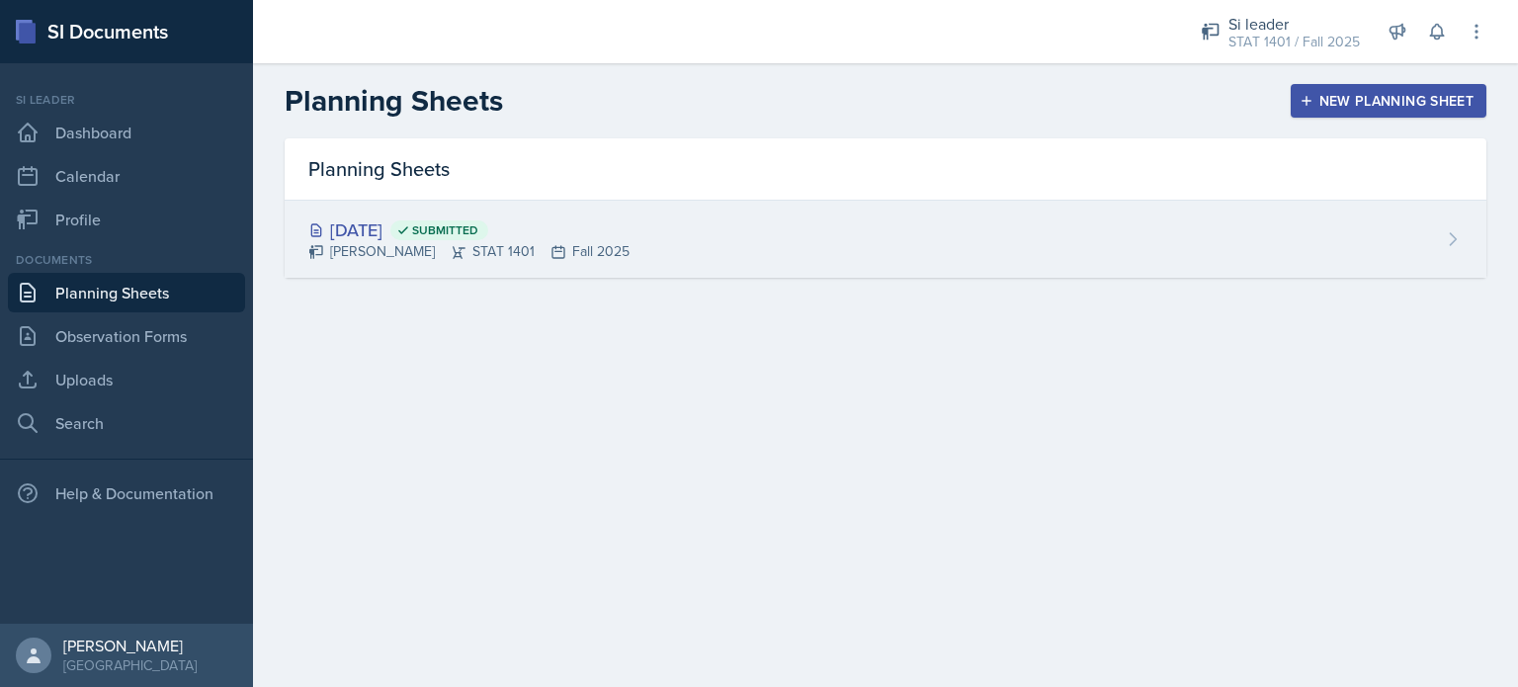
click at [330, 220] on div "[DATE] Submitted" at bounding box center [468, 229] width 321 height 27
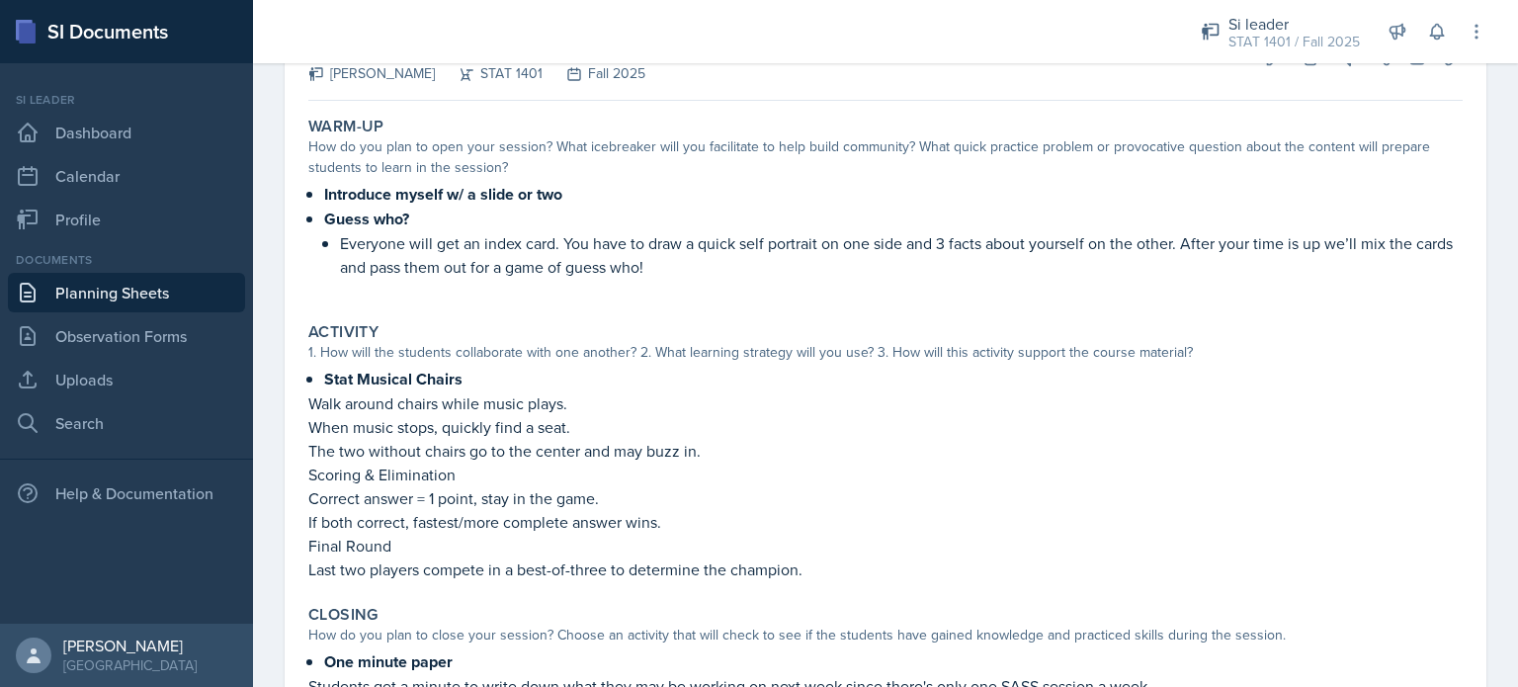
scroll to position [42, 0]
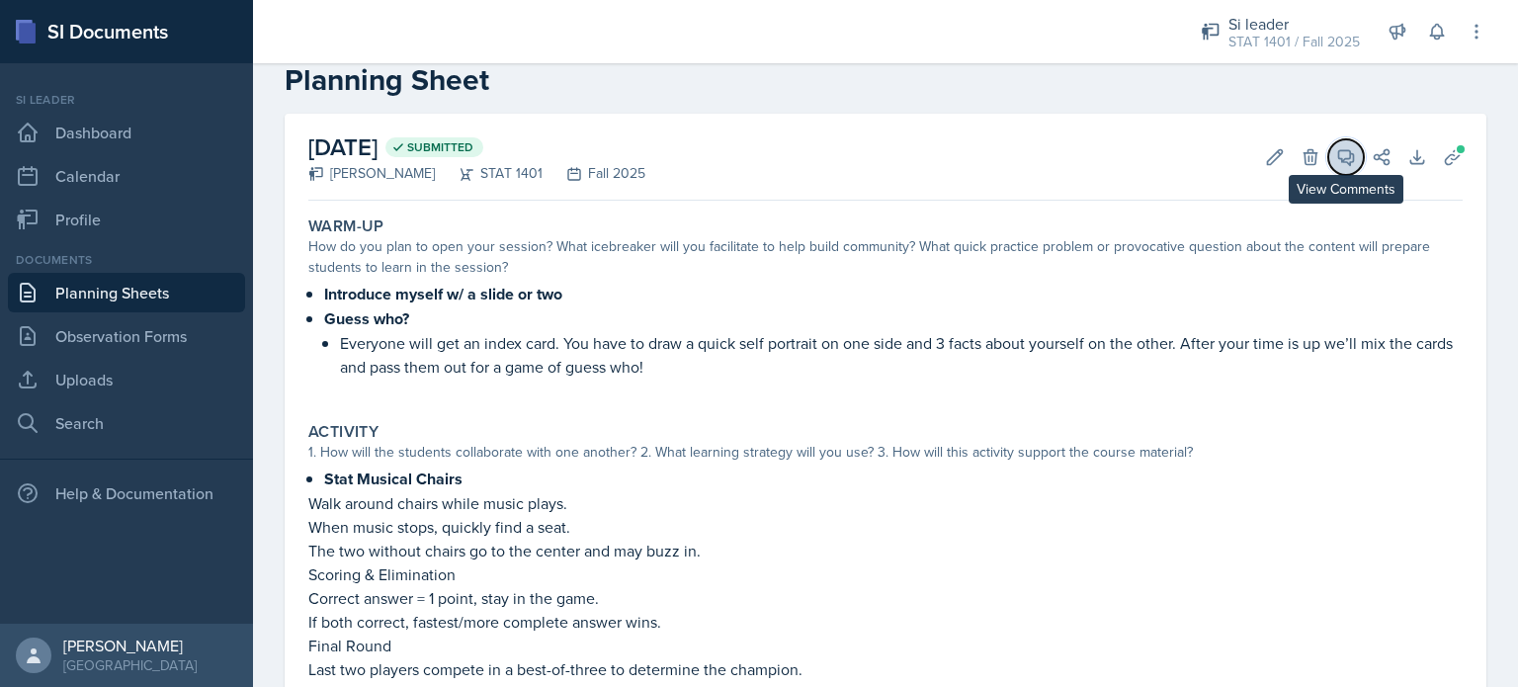
click at [1348, 153] on span at bounding box center [1353, 150] width 10 height 10
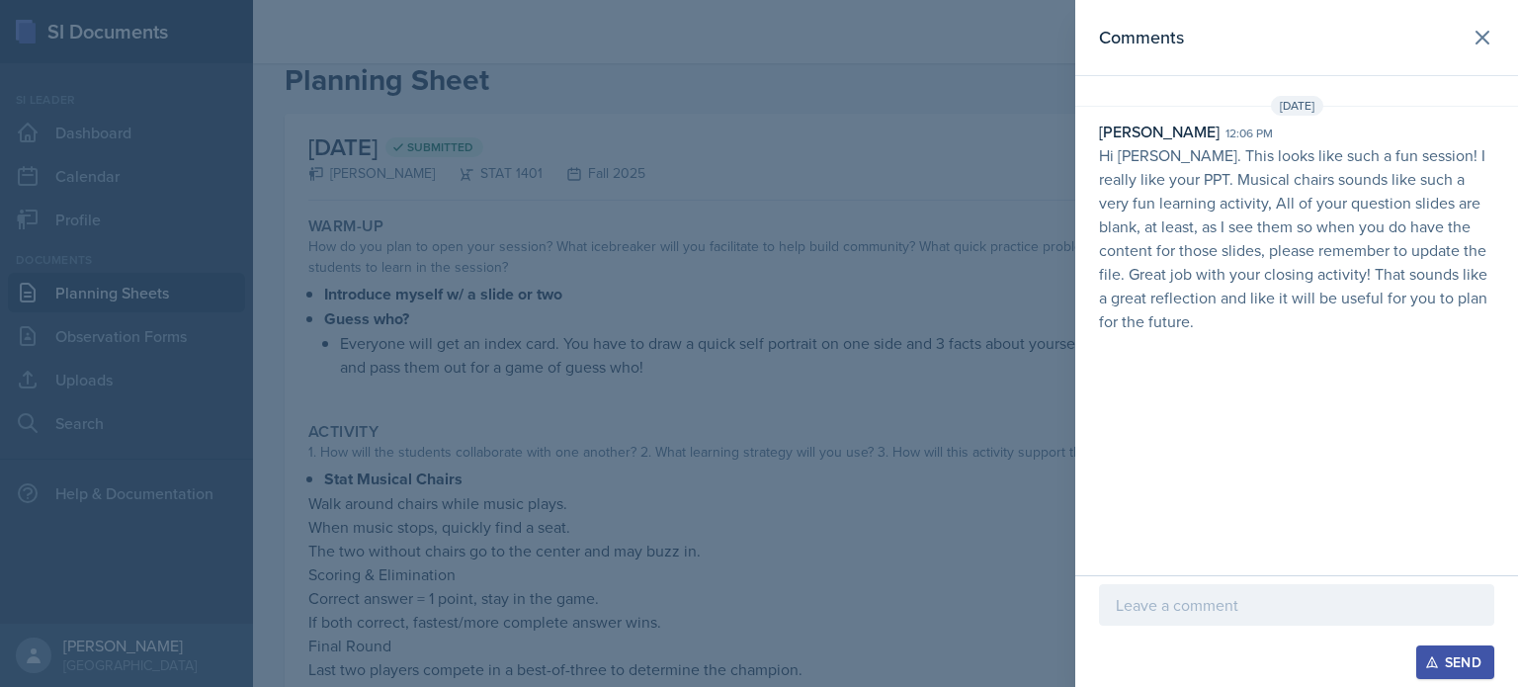
click at [1227, 602] on p at bounding box center [1297, 605] width 362 height 24
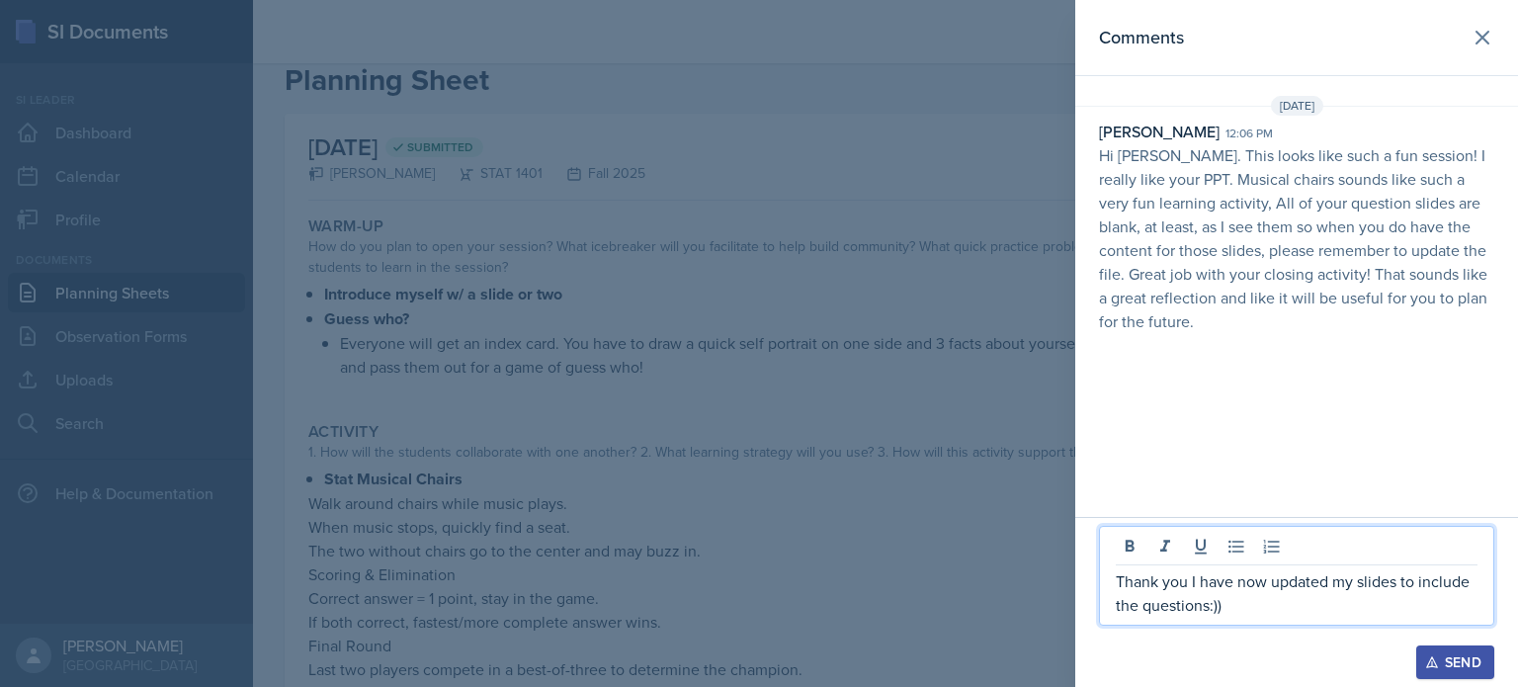
click at [1432, 652] on button "Send" at bounding box center [1456, 663] width 78 height 34
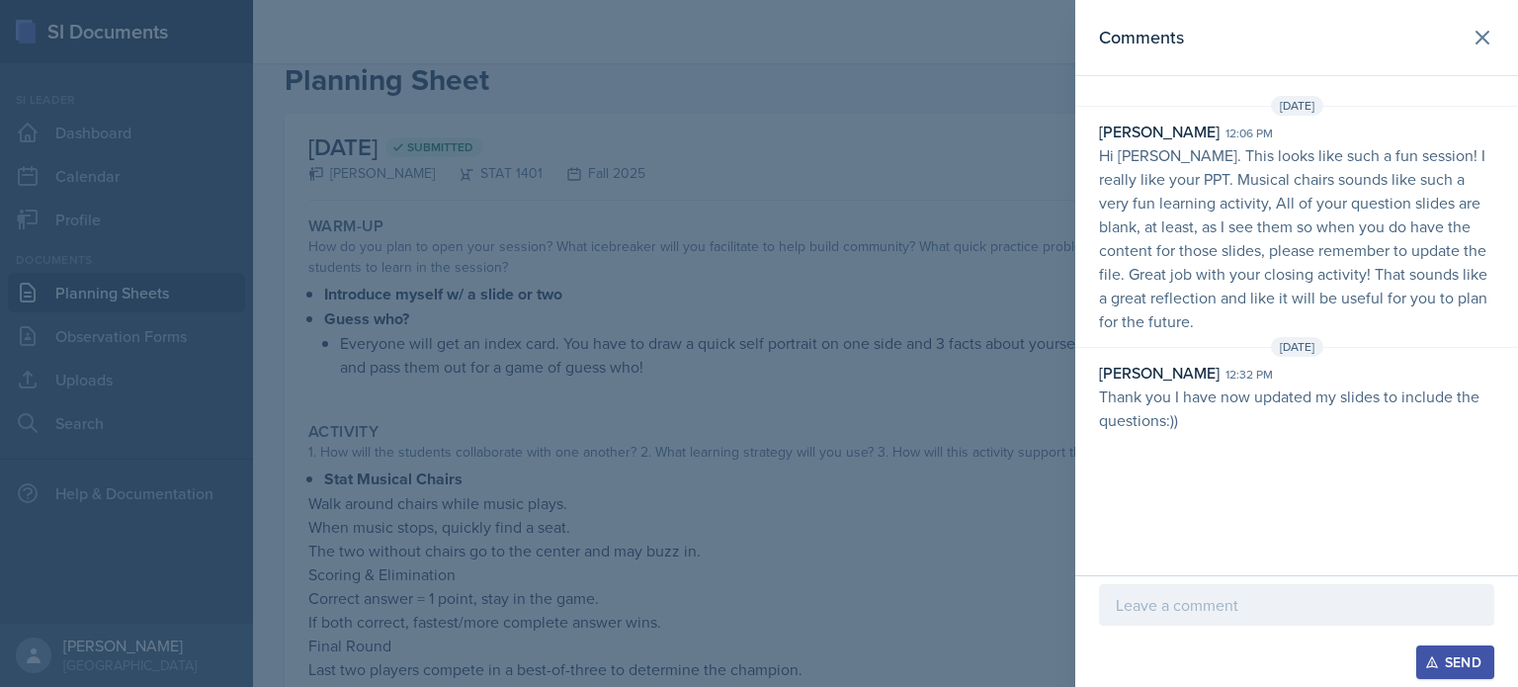
click at [1468, 53] on header "Comments" at bounding box center [1297, 38] width 443 height 76
click at [1475, 34] on icon at bounding box center [1483, 38] width 24 height 24
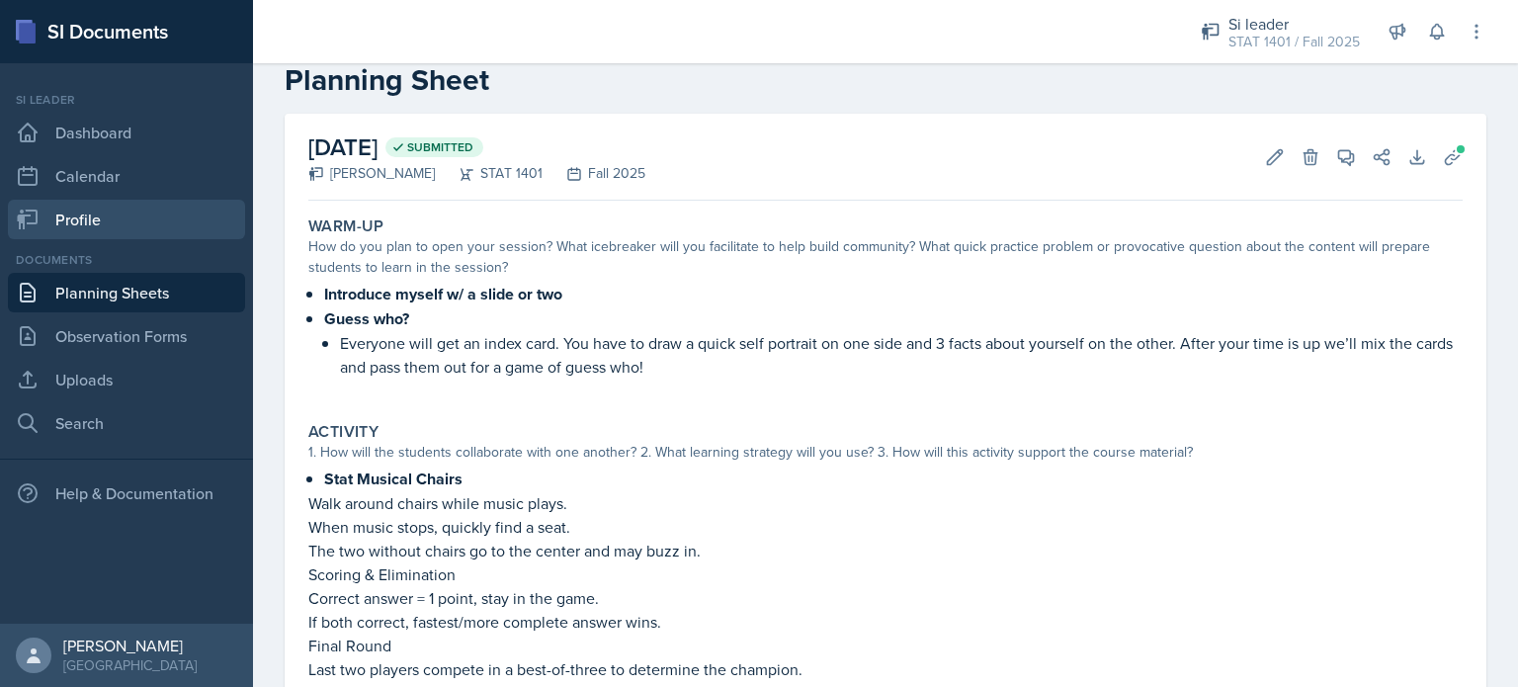
click at [70, 224] on link "Profile" at bounding box center [126, 220] width 237 height 40
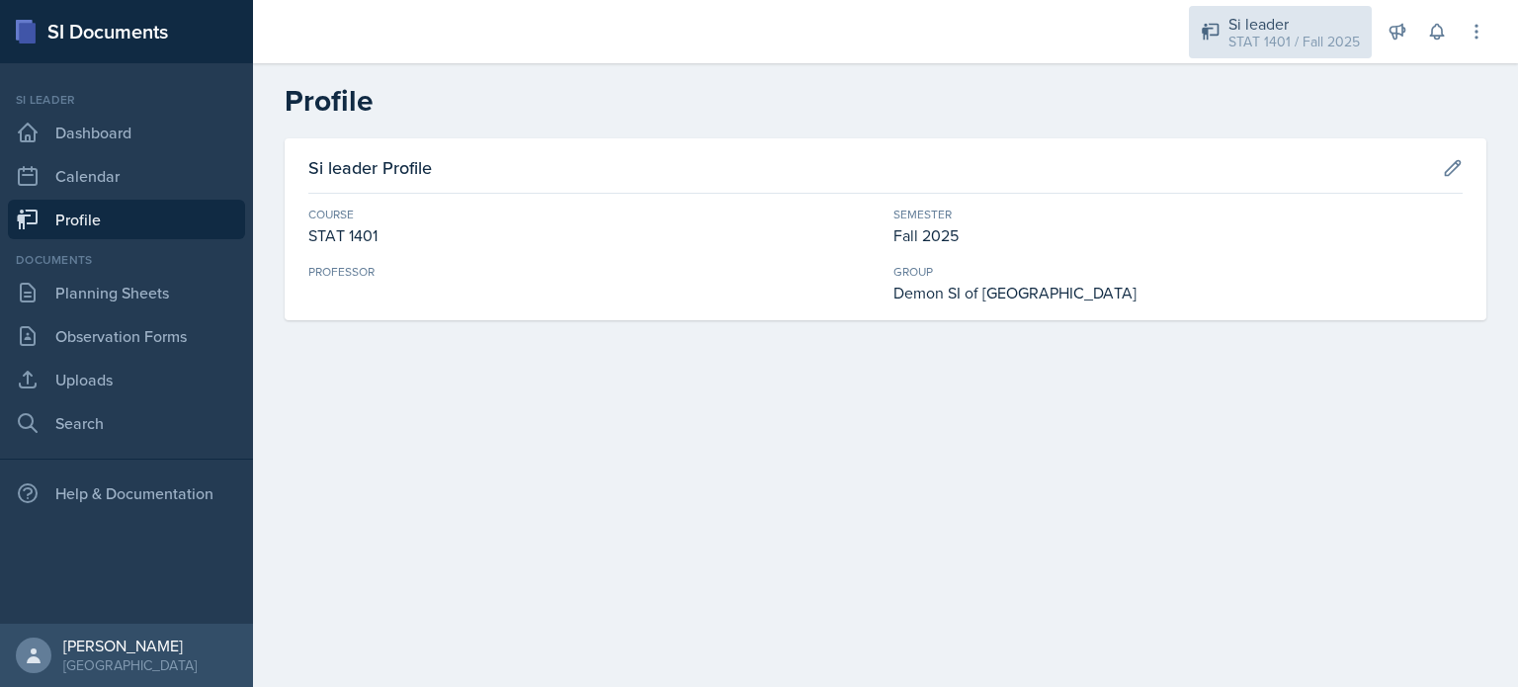
click at [1242, 50] on div "STAT 1401 / Fall 2025" at bounding box center [1294, 42] width 131 height 21
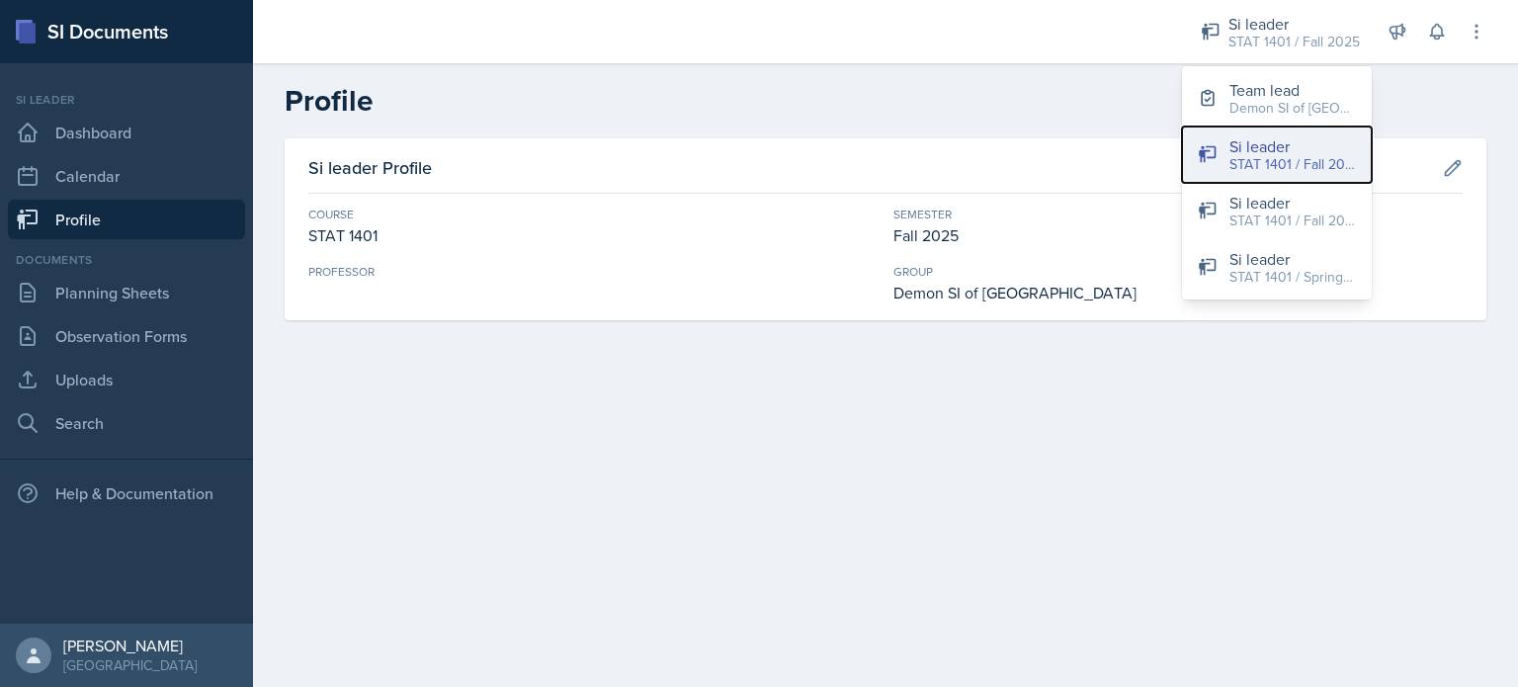
click at [1238, 141] on div "Si leader" at bounding box center [1293, 146] width 127 height 24
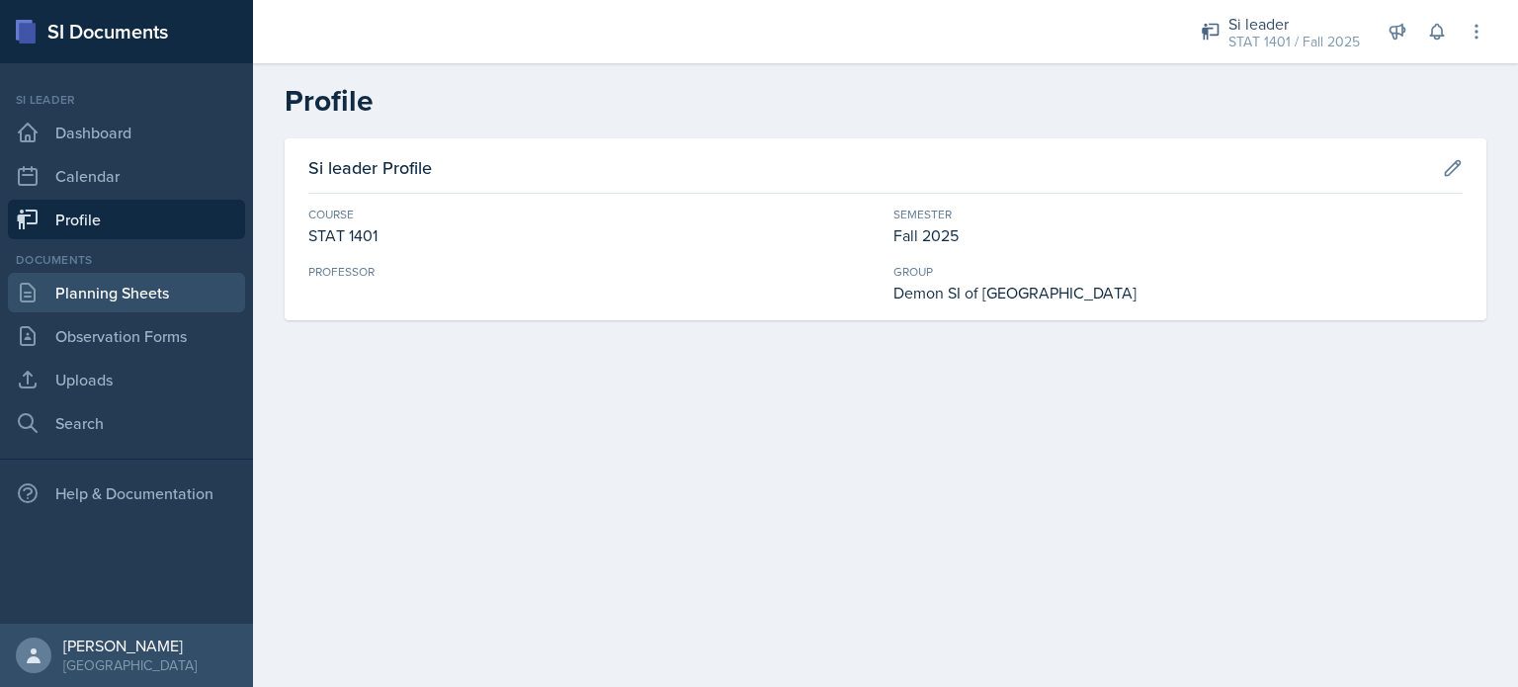
click at [62, 292] on link "Planning Sheets" at bounding box center [126, 293] width 237 height 40
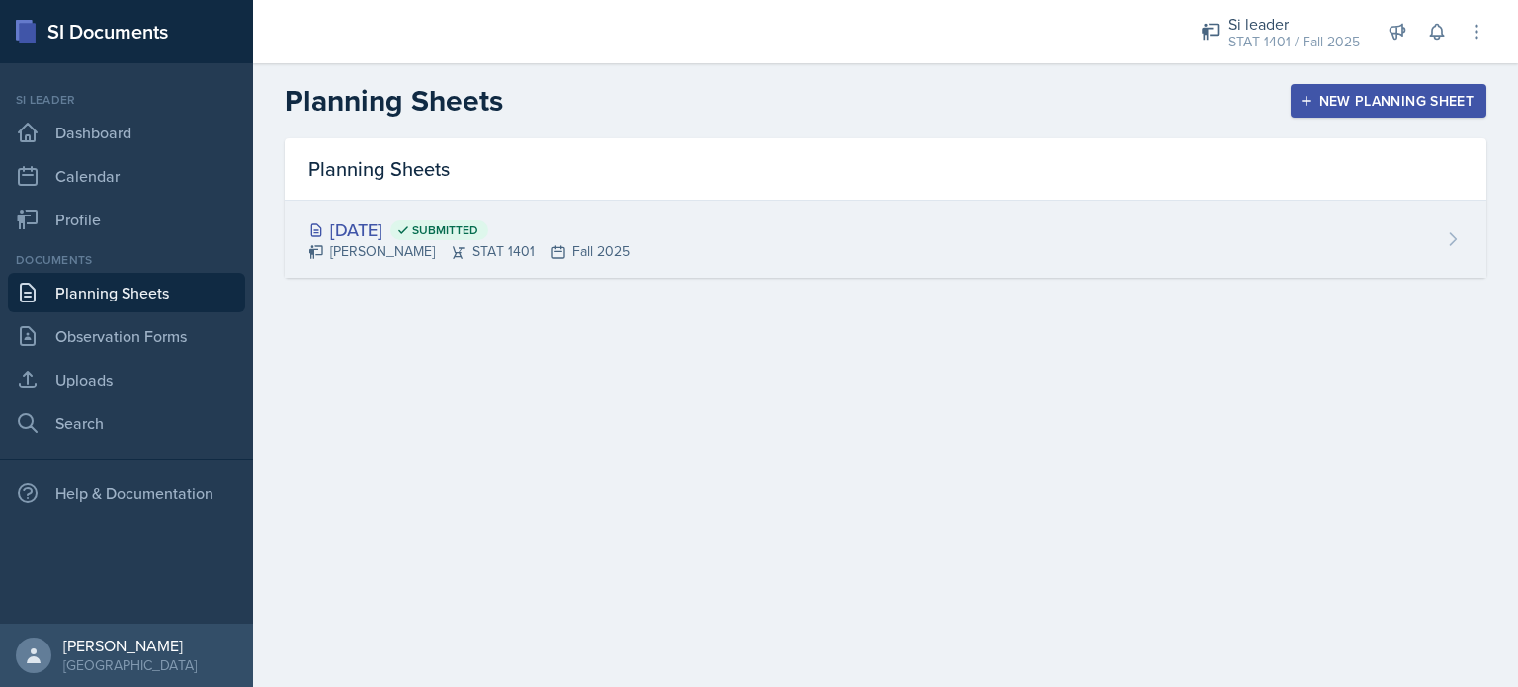
click at [348, 241] on div "[PERSON_NAME] STAT 1401 Fall 2025" at bounding box center [468, 251] width 321 height 21
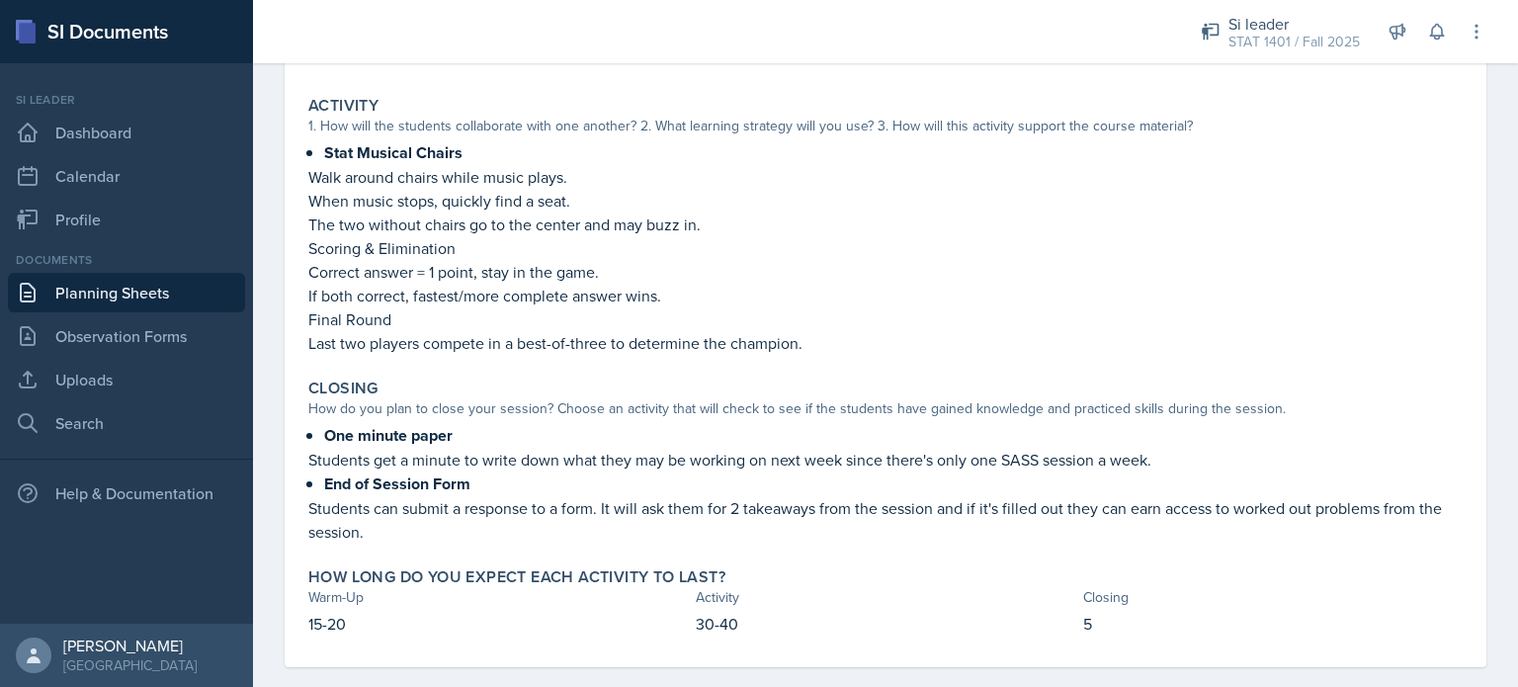
scroll to position [389, 0]
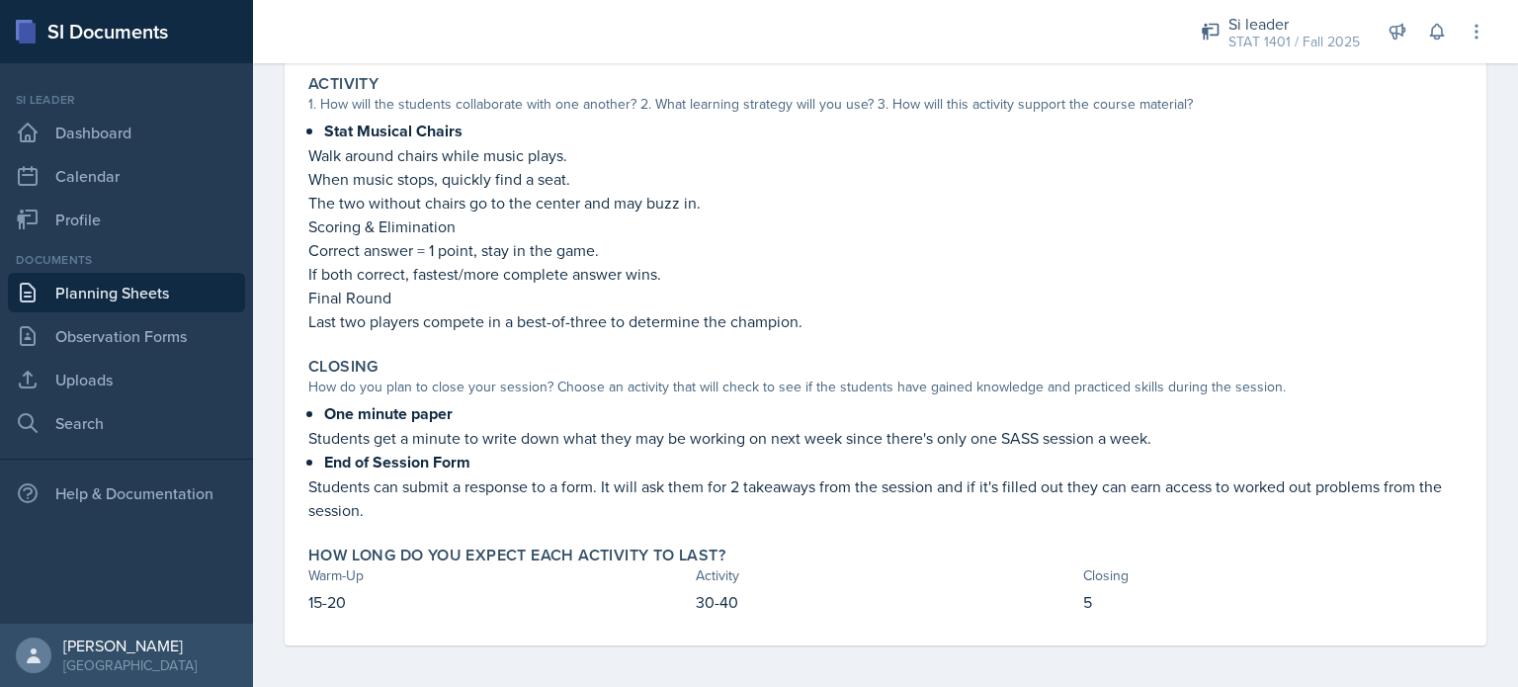
click at [352, 408] on strong "One minute paper" at bounding box center [388, 413] width 129 height 23
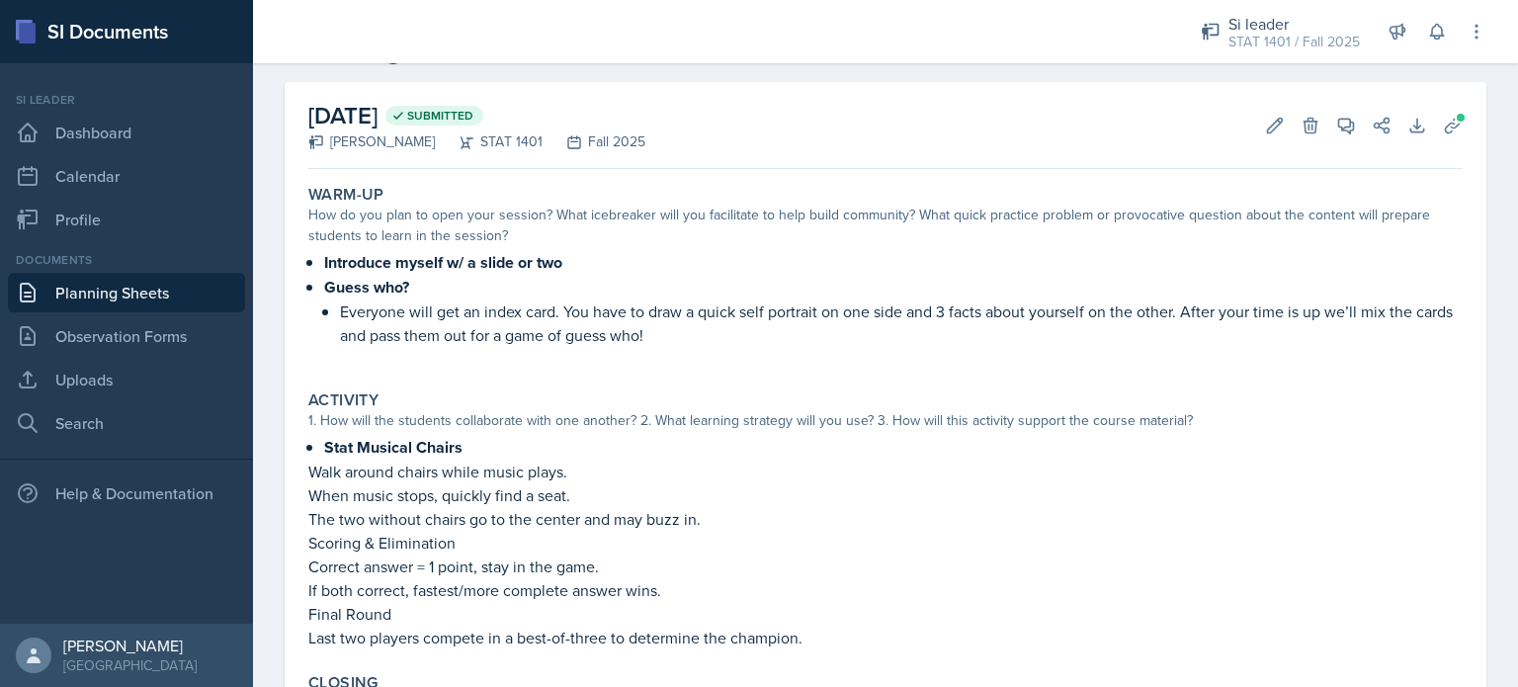
scroll to position [0, 0]
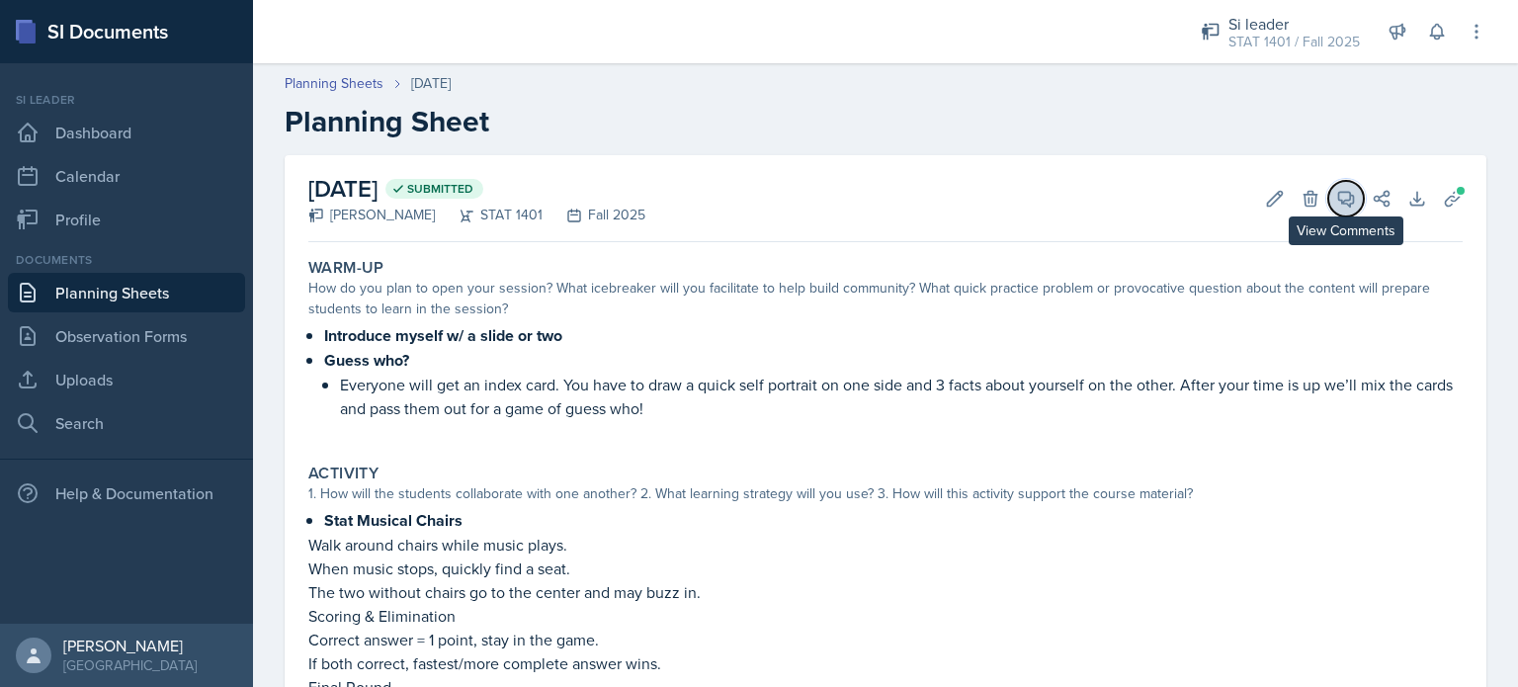
click at [1337, 197] on icon at bounding box center [1347, 199] width 20 height 20
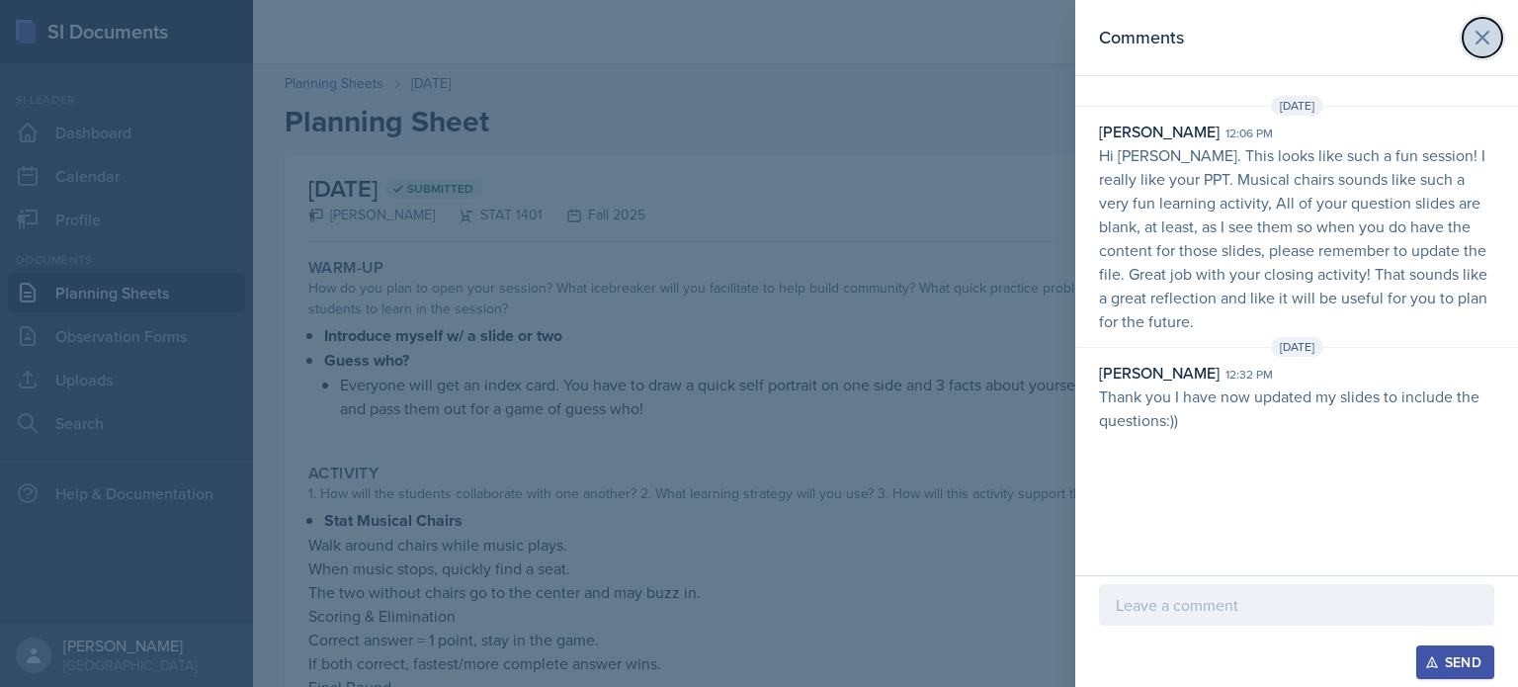
click at [1479, 48] on icon at bounding box center [1483, 38] width 24 height 24
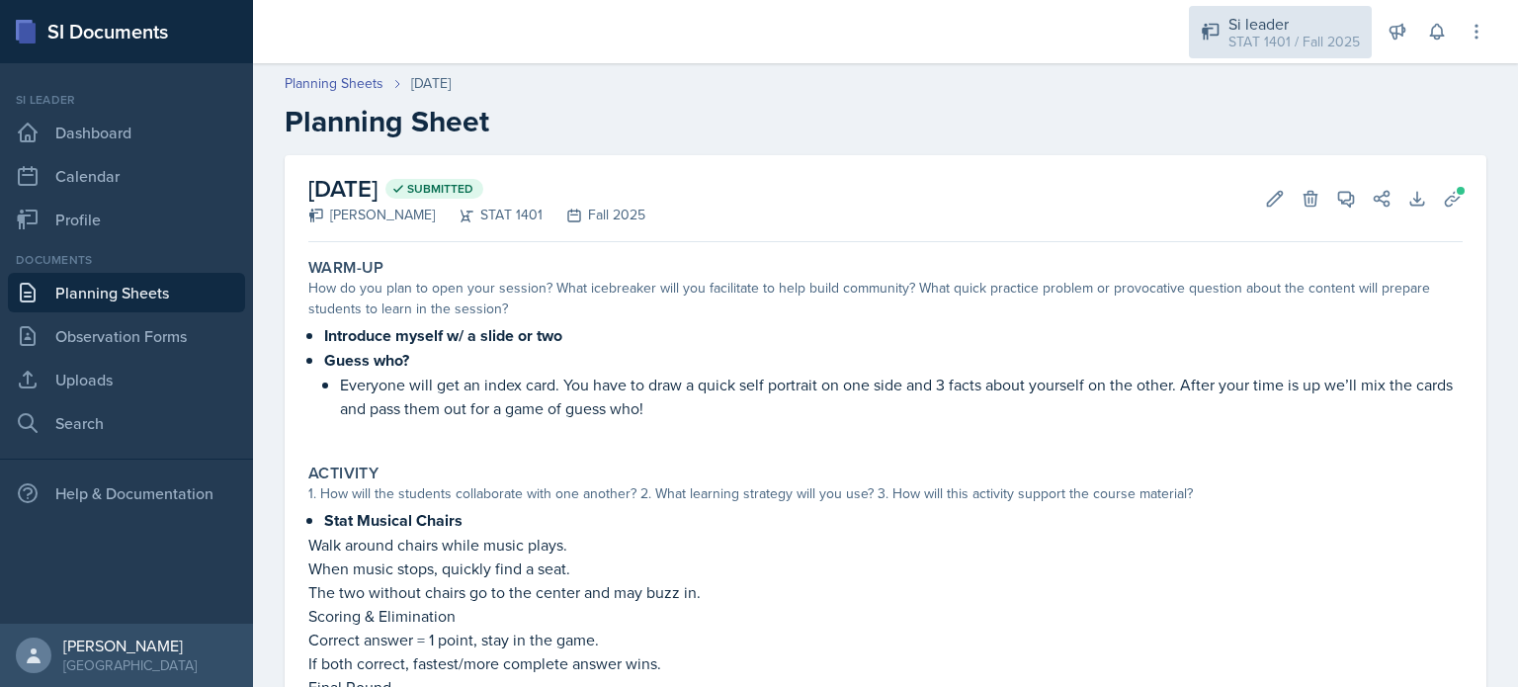
click at [1218, 28] on icon at bounding box center [1211, 32] width 20 height 20
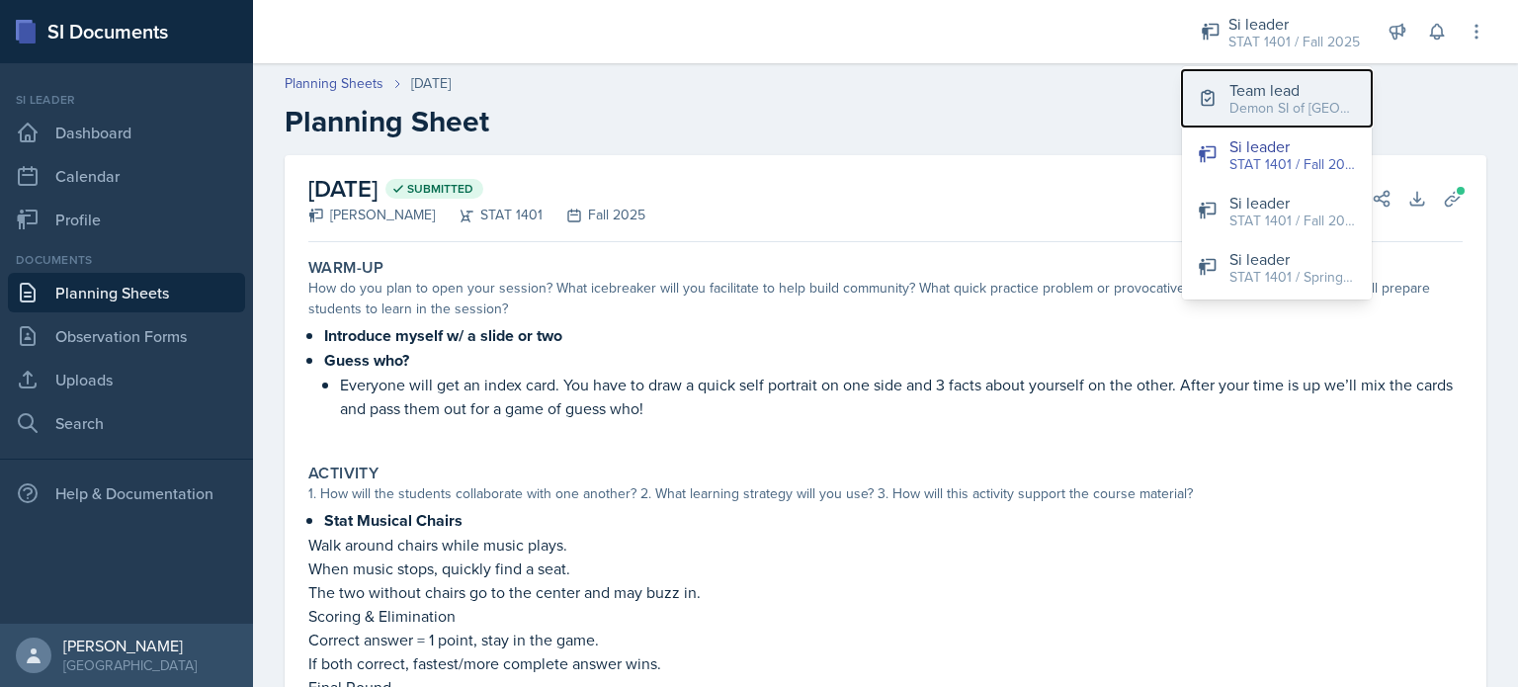
click at [1226, 90] on button "Team lead Demon SI of [GEOGRAPHIC_DATA] / Fall 2025" at bounding box center [1277, 98] width 190 height 56
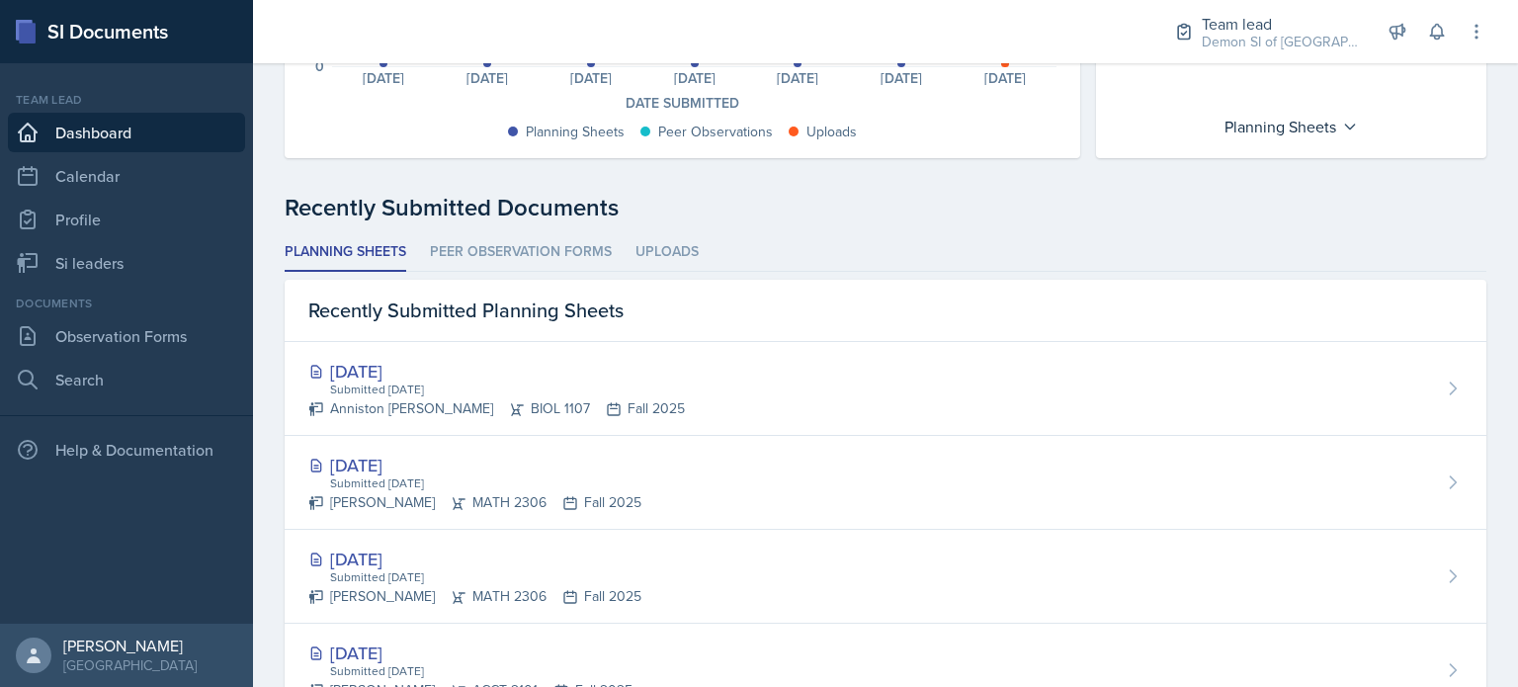
scroll to position [390, 0]
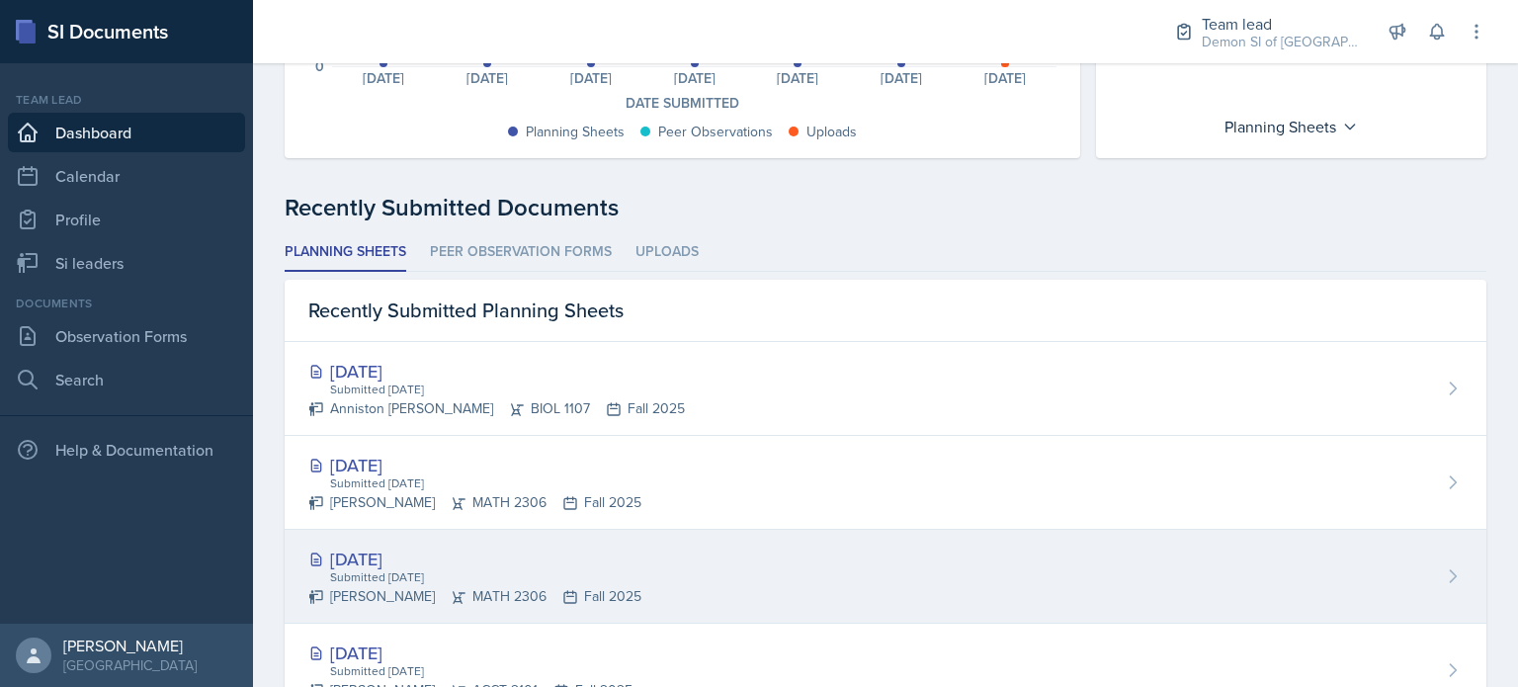
click at [366, 579] on div "Submitted [DATE]" at bounding box center [484, 577] width 313 height 18
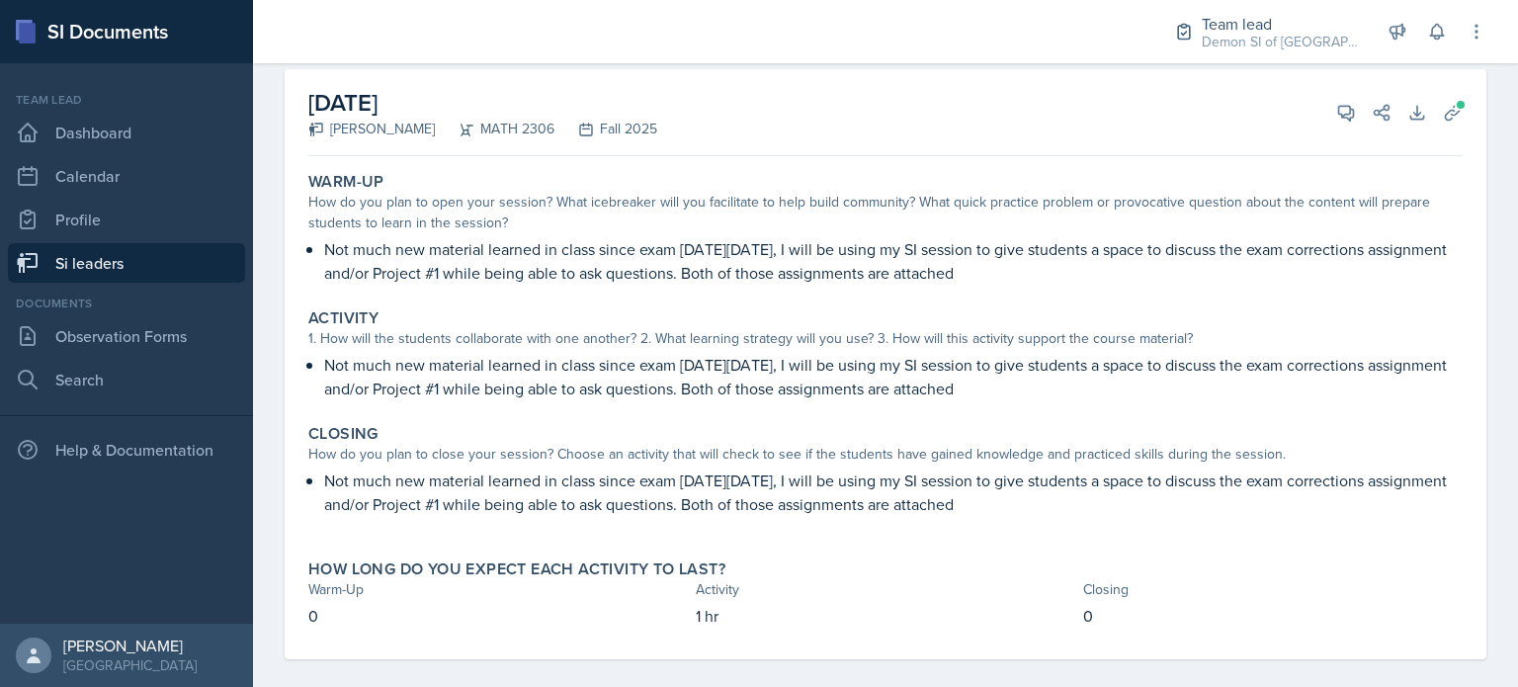
scroll to position [106, 0]
drag, startPoint x: 1056, startPoint y: 499, endPoint x: 223, endPoint y: 123, distance: 913.6
click at [223, 123] on div "SI Documents Team lead Dashboard Calendar Profile Si leaders Documents Observat…" at bounding box center [759, 343] width 1518 height 687
click at [348, 273] on p "Not much new material learned in class since exam [DATE][DATE], I will be using…" at bounding box center [893, 261] width 1139 height 47
click at [1329, 99] on button "View Comments" at bounding box center [1347, 114] width 36 height 36
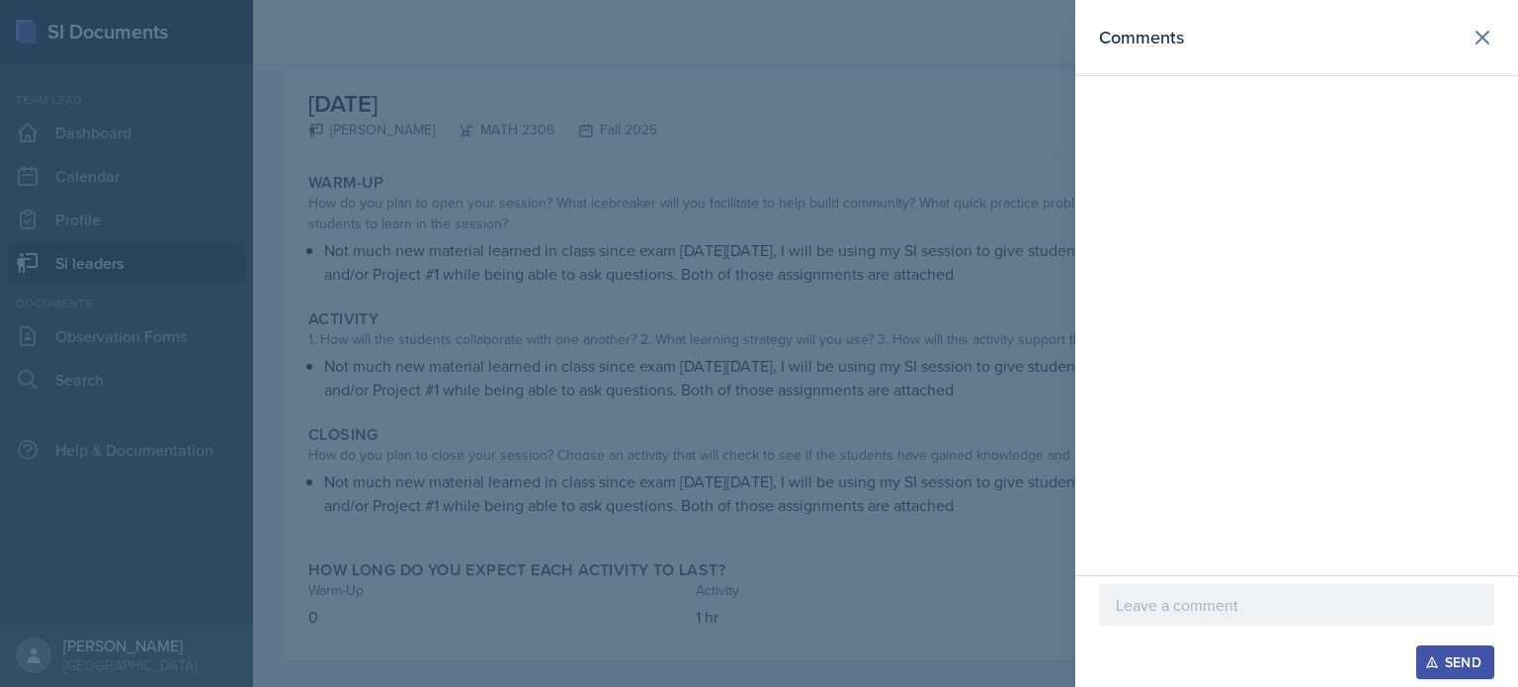
click at [1231, 592] on div at bounding box center [1296, 605] width 395 height 42
